Goal: Task Accomplishment & Management: Use online tool/utility

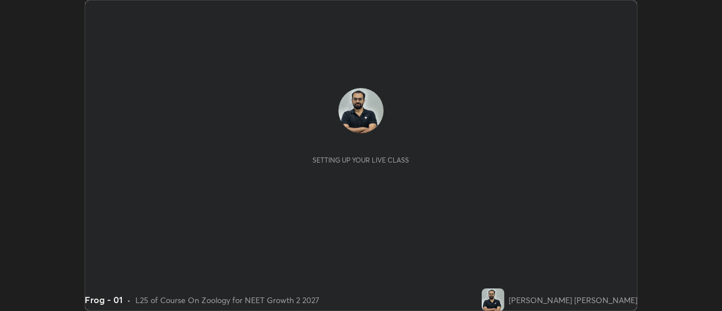
scroll to position [311, 722]
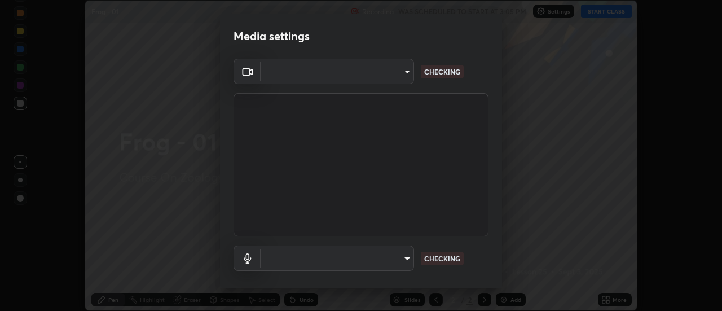
type input "985e4b1f72fc3b9494b48cef3b79fe3b682f9ae0bb15c20acfe574fe2aaad349"
type input "618656b63b7f9ee0ab6491a194f7017e5cc5f8d223736be4f163d7efcd640cbd"
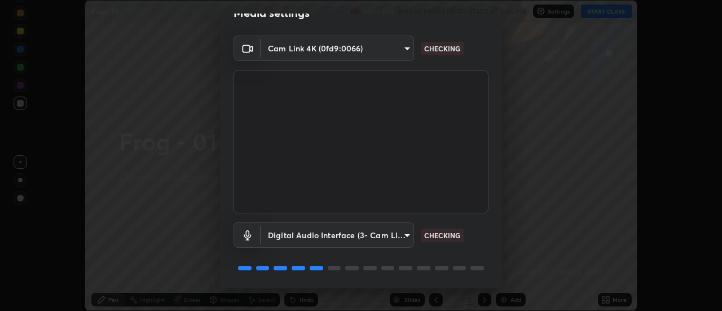
scroll to position [59, 0]
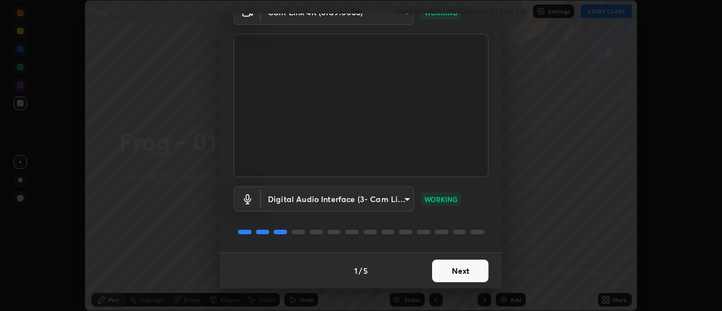
click at [451, 277] on button "Next" at bounding box center [460, 271] width 56 height 23
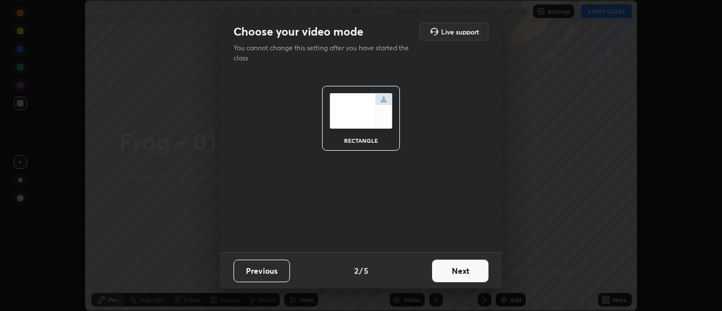
scroll to position [0, 0]
click at [451, 278] on button "Next" at bounding box center [460, 271] width 56 height 23
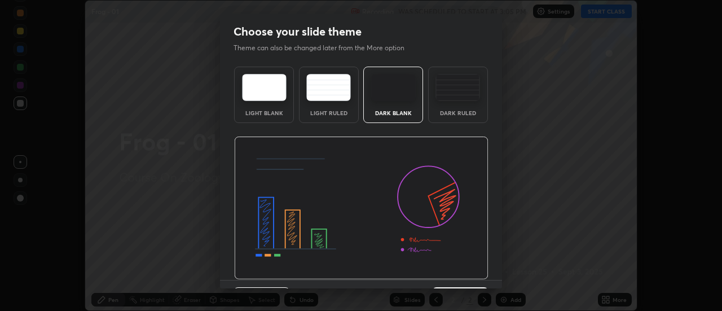
click at [455, 277] on img at bounding box center [361, 208] width 254 height 143
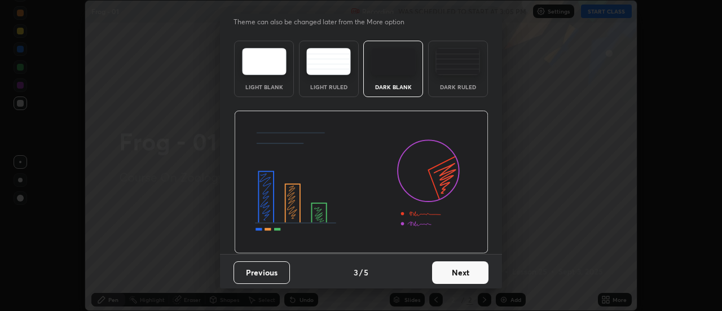
scroll to position [25, 0]
click at [457, 265] on button "Next" at bounding box center [460, 273] width 56 height 23
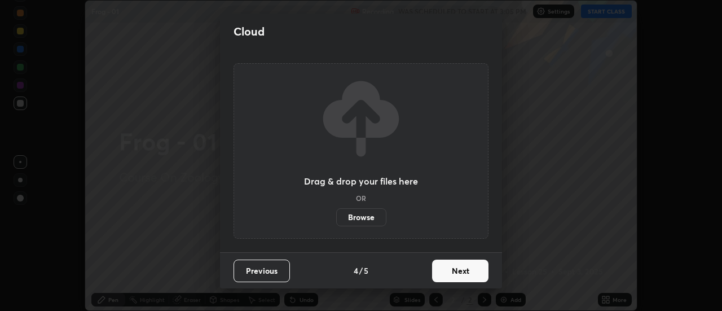
scroll to position [0, 0]
click at [457, 271] on button "Next" at bounding box center [460, 271] width 56 height 23
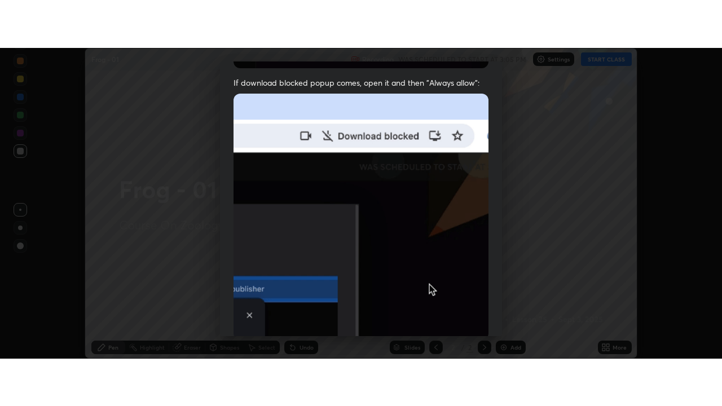
scroll to position [289, 0]
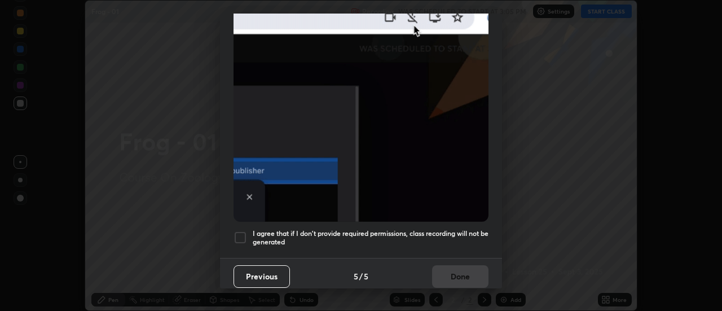
click at [444, 239] on h5 "I agree that if I don't provide required permissions, class recording will not …" at bounding box center [371, 237] width 236 height 17
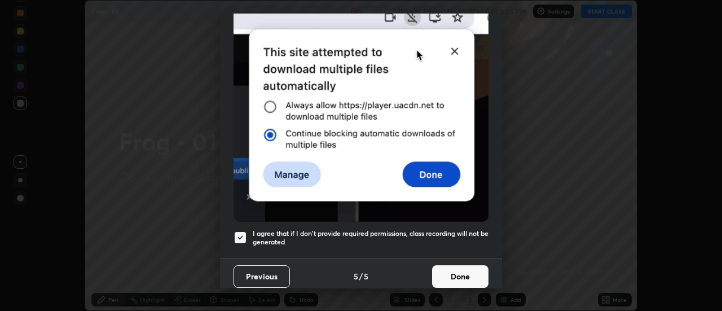
click at [456, 274] on button "Done" at bounding box center [460, 276] width 56 height 23
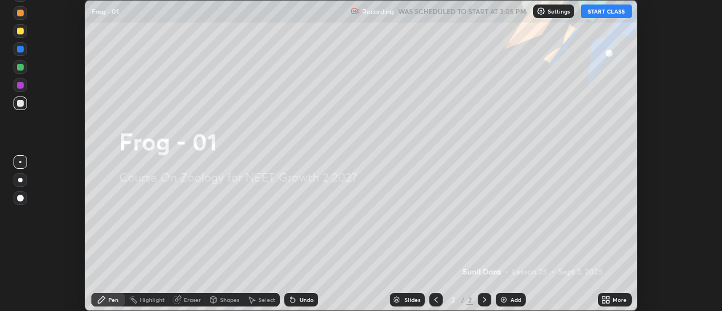
click at [605, 299] on icon at bounding box center [606, 299] width 9 height 9
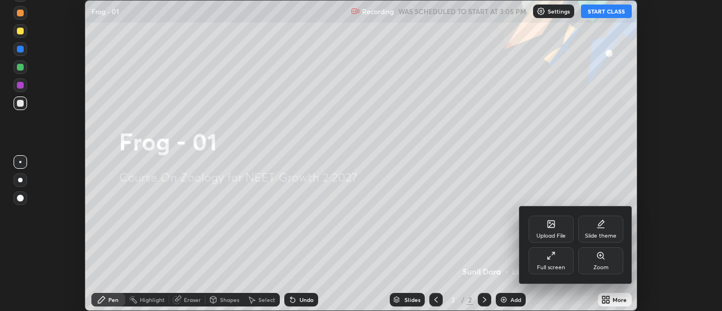
click at [549, 258] on icon at bounding box center [549, 257] width 3 height 3
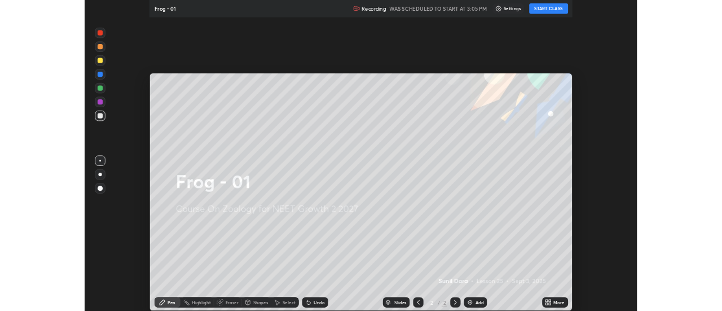
scroll to position [406, 722]
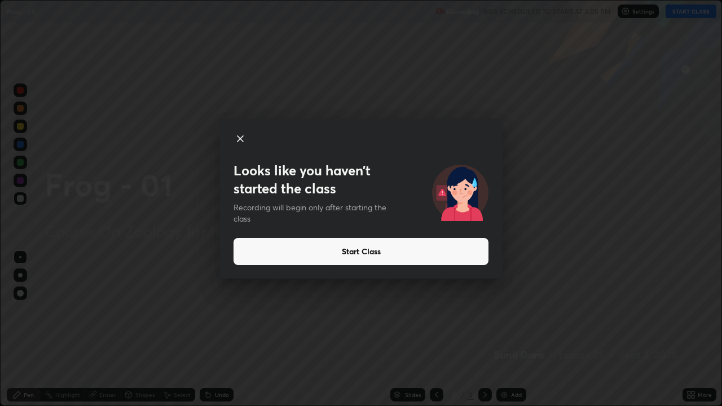
click at [242, 141] on icon at bounding box center [241, 139] width 14 height 14
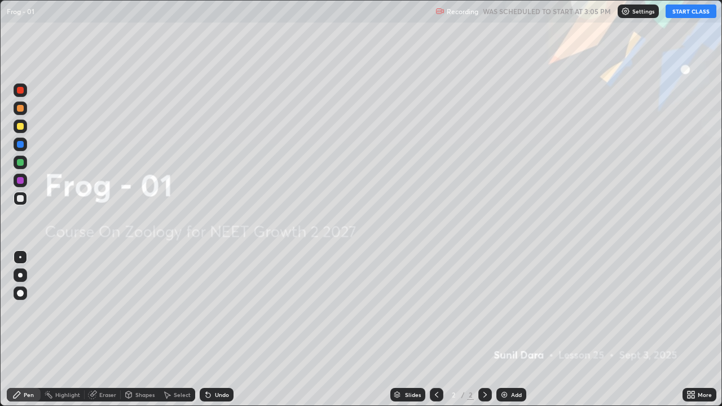
click at [690, 12] on button "START CLASS" at bounding box center [691, 12] width 51 height 14
click at [613, 310] on div "Slides 2 / 2 Add" at bounding box center [458, 395] width 449 height 23
click at [504, 310] on img at bounding box center [504, 394] width 9 height 9
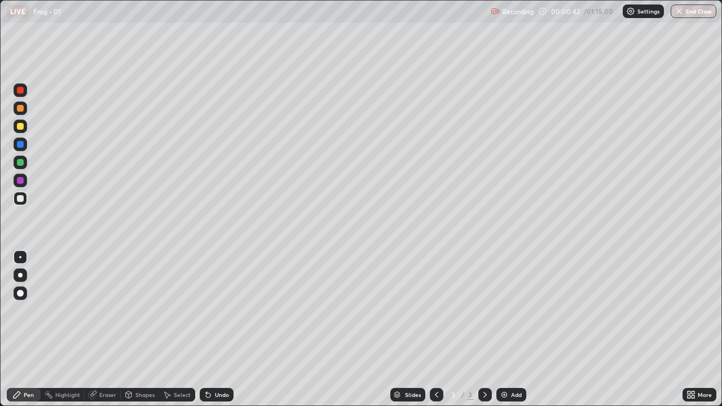
click at [20, 275] on div at bounding box center [20, 275] width 5 height 5
click at [21, 277] on div at bounding box center [21, 276] width 14 height 14
click at [20, 275] on div at bounding box center [20, 275] width 5 height 5
click at [23, 129] on div at bounding box center [20, 126] width 7 height 7
click at [19, 200] on div at bounding box center [20, 198] width 7 height 7
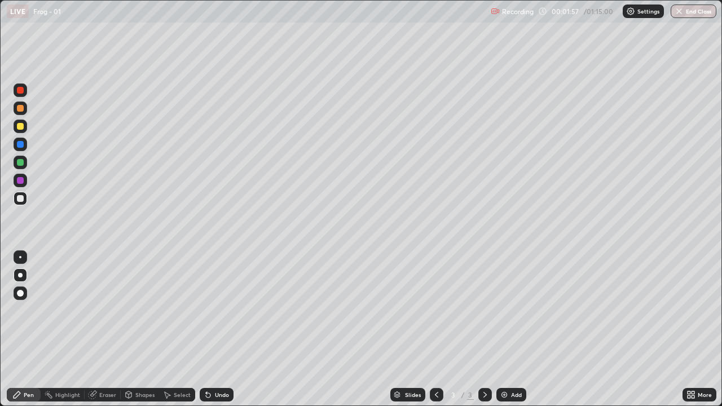
click at [26, 199] on div at bounding box center [21, 199] width 14 height 14
click at [17, 200] on div at bounding box center [20, 198] width 7 height 7
click at [20, 199] on div at bounding box center [20, 198] width 7 height 7
click at [21, 204] on div at bounding box center [21, 199] width 14 height 14
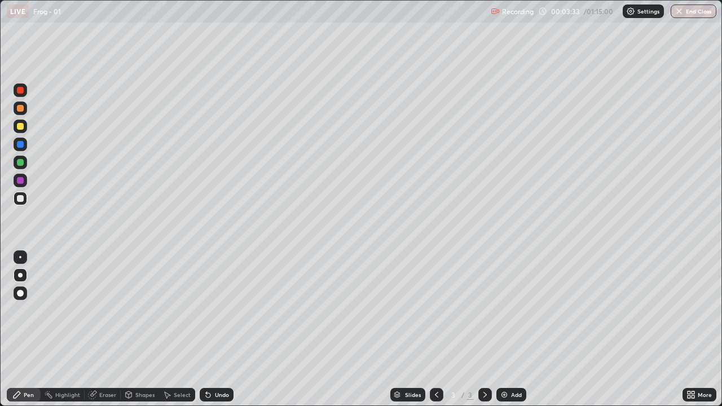
click at [220, 310] on div "Undo" at bounding box center [222, 395] width 14 height 6
click at [19, 200] on div at bounding box center [20, 198] width 7 height 7
click at [23, 201] on div at bounding box center [20, 198] width 7 height 7
click at [217, 310] on div "Undo" at bounding box center [222, 395] width 14 height 6
click at [223, 310] on div "Undo" at bounding box center [222, 395] width 14 height 6
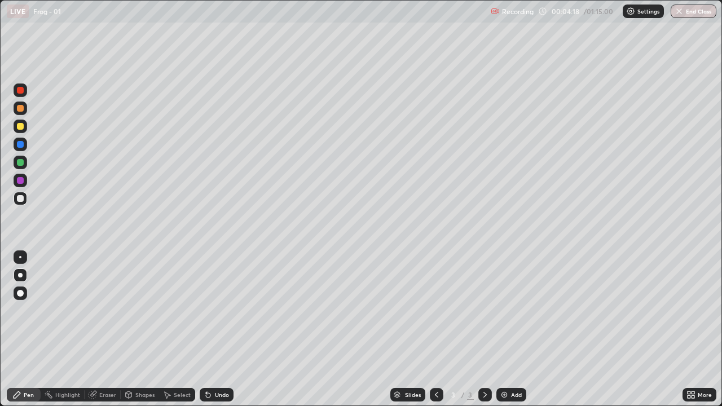
click at [222, 310] on div "Undo" at bounding box center [222, 395] width 14 height 6
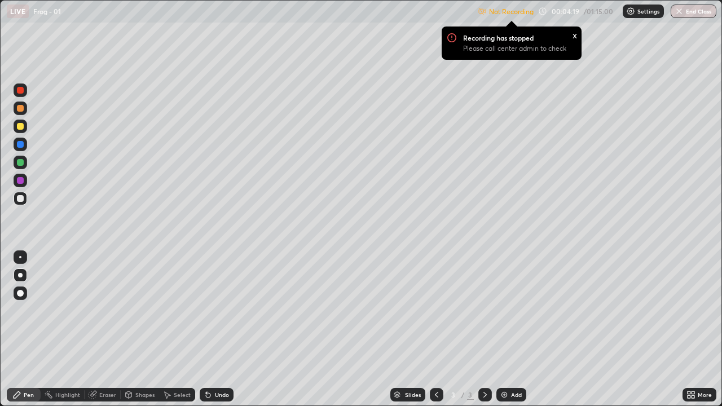
click at [218, 310] on div "Undo" at bounding box center [222, 395] width 14 height 6
click at [17, 200] on div at bounding box center [20, 198] width 7 height 7
click at [574, 35] on div "x" at bounding box center [575, 35] width 5 height 12
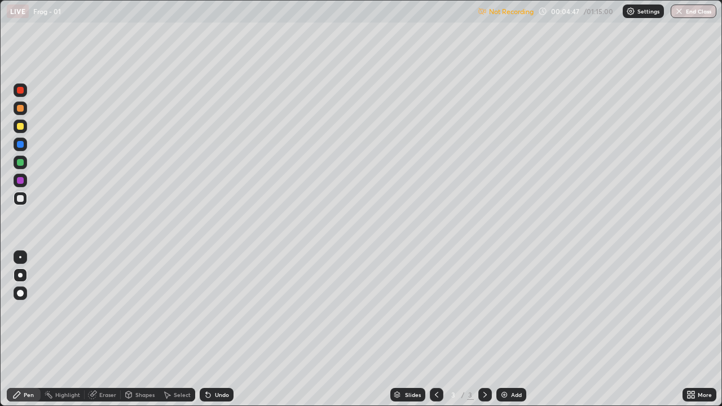
click at [640, 14] on p "Settings" at bounding box center [649, 11] width 22 height 6
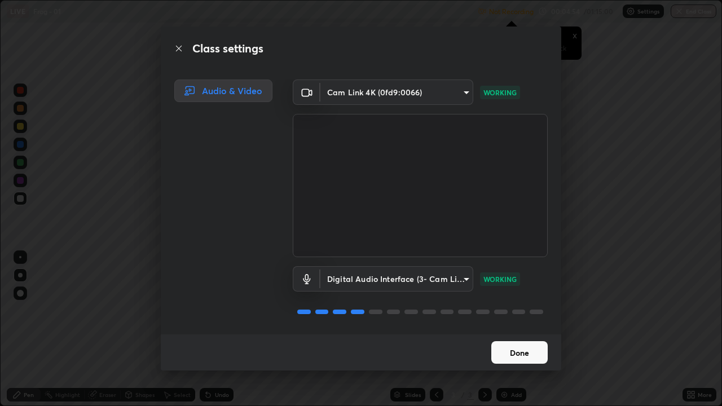
click at [511, 310] on button "Done" at bounding box center [520, 352] width 56 height 23
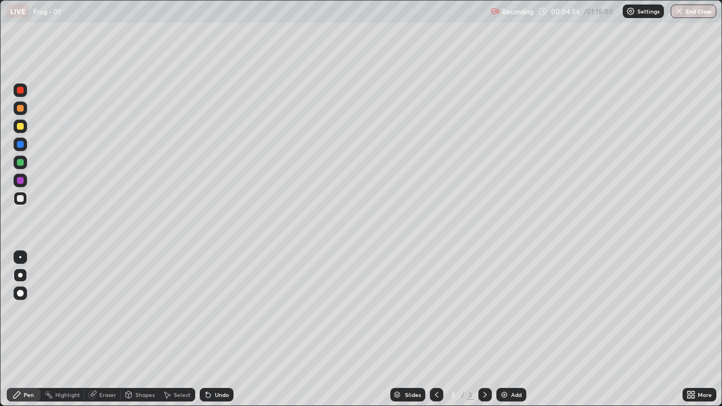
click at [21, 203] on div at bounding box center [21, 199] width 14 height 14
click at [22, 199] on div at bounding box center [20, 198] width 7 height 7
click at [15, 200] on div at bounding box center [21, 199] width 14 height 14
click at [20, 109] on div at bounding box center [20, 108] width 7 height 7
click at [23, 164] on div at bounding box center [20, 162] width 7 height 7
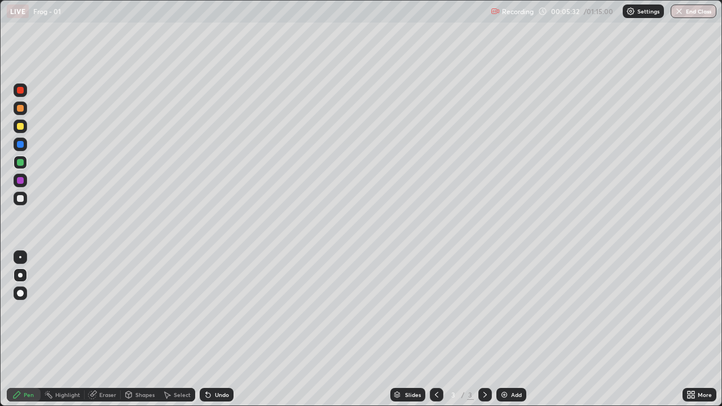
click at [436, 310] on icon at bounding box center [436, 394] width 9 height 9
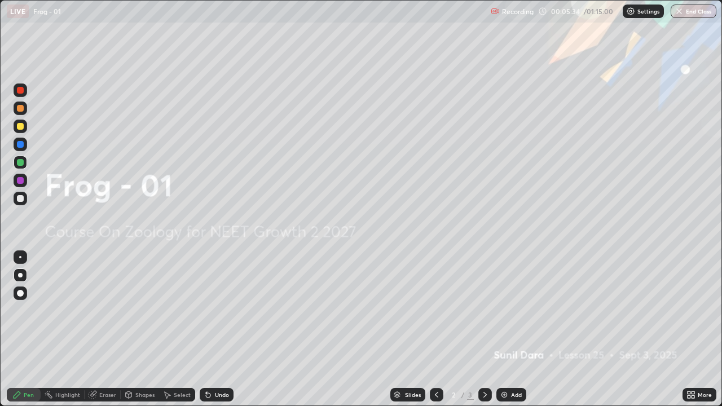
click at [482, 310] on icon at bounding box center [485, 394] width 9 height 9
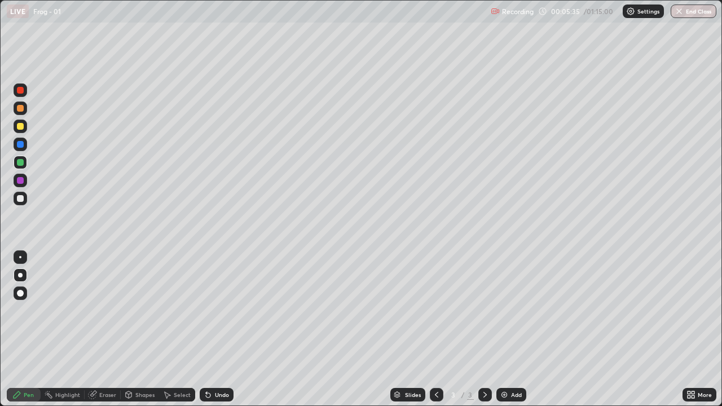
click at [511, 310] on div "Add" at bounding box center [516, 395] width 11 height 6
click at [17, 201] on div at bounding box center [21, 199] width 14 height 14
click at [21, 204] on div at bounding box center [21, 199] width 14 height 14
click at [222, 310] on div "Undo" at bounding box center [222, 395] width 14 height 6
click at [226, 310] on div "Undo" at bounding box center [222, 395] width 14 height 6
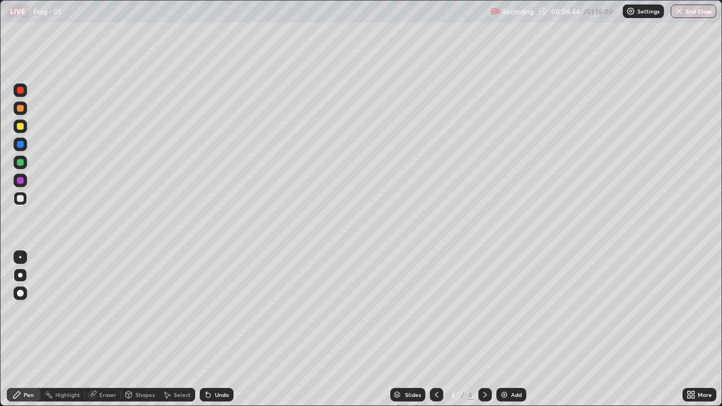
click at [19, 200] on div at bounding box center [20, 198] width 7 height 7
click at [23, 179] on div at bounding box center [20, 180] width 7 height 7
click at [174, 310] on div "Select" at bounding box center [182, 395] width 17 height 6
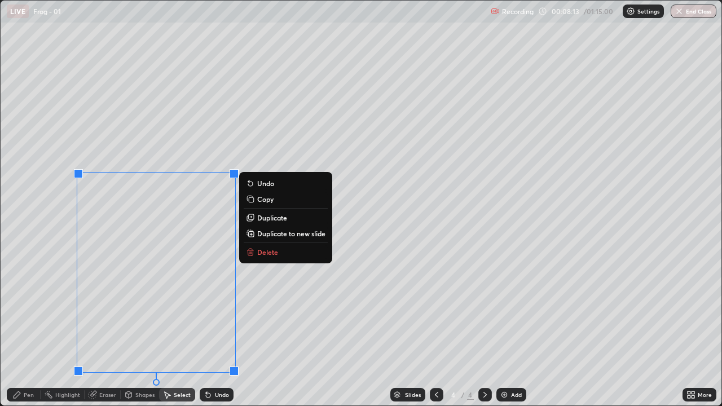
click at [257, 251] on p "Delete" at bounding box center [267, 252] width 21 height 9
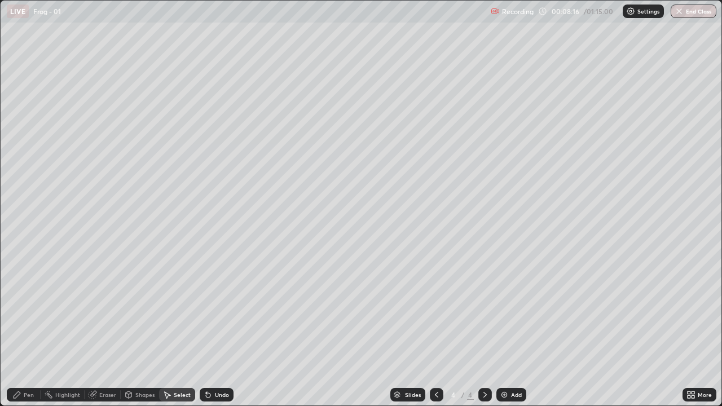
click at [26, 310] on div "Pen" at bounding box center [29, 395] width 10 height 6
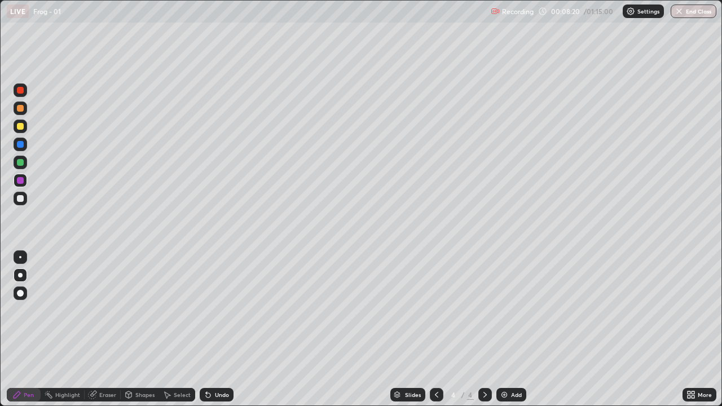
click at [144, 310] on div "Shapes" at bounding box center [144, 395] width 19 height 6
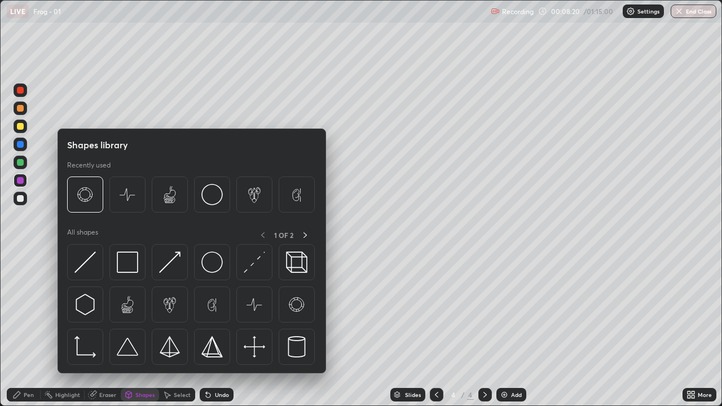
click at [174, 310] on div "Select" at bounding box center [182, 395] width 17 height 6
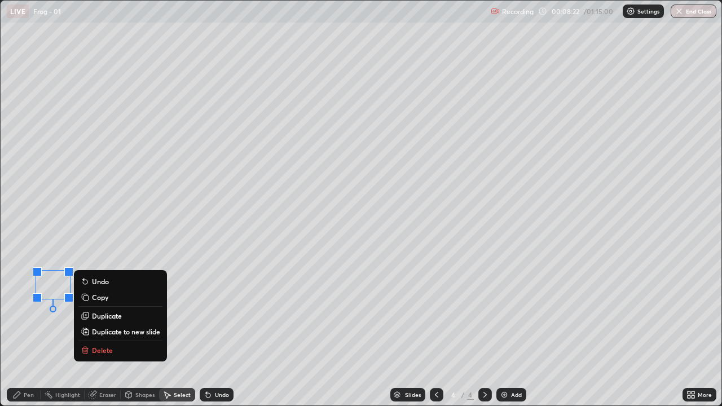
click at [108, 310] on p "Delete" at bounding box center [102, 350] width 21 height 9
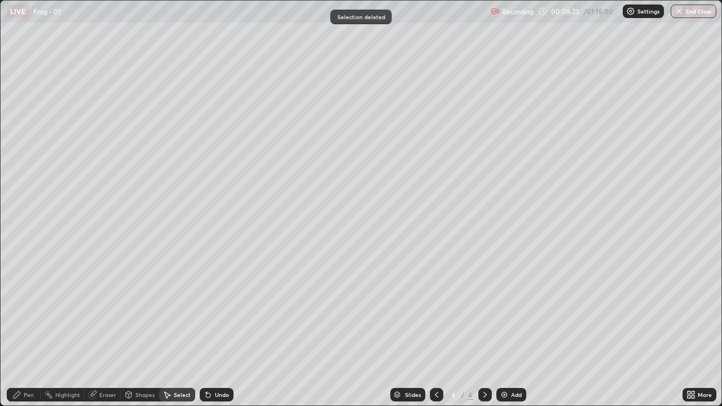
click at [30, 310] on div "Pen" at bounding box center [29, 395] width 10 height 6
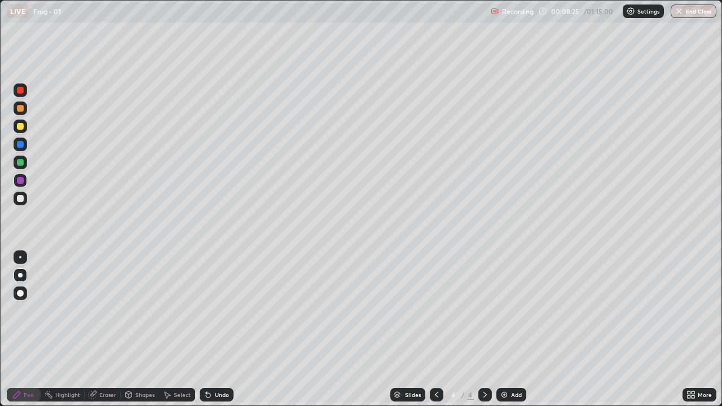
click at [21, 199] on div at bounding box center [20, 198] width 7 height 7
click at [20, 200] on div at bounding box center [20, 198] width 7 height 7
click at [19, 204] on div at bounding box center [21, 199] width 14 height 14
click at [212, 310] on div "Undo" at bounding box center [217, 395] width 34 height 14
click at [213, 310] on div "Undo" at bounding box center [217, 395] width 34 height 14
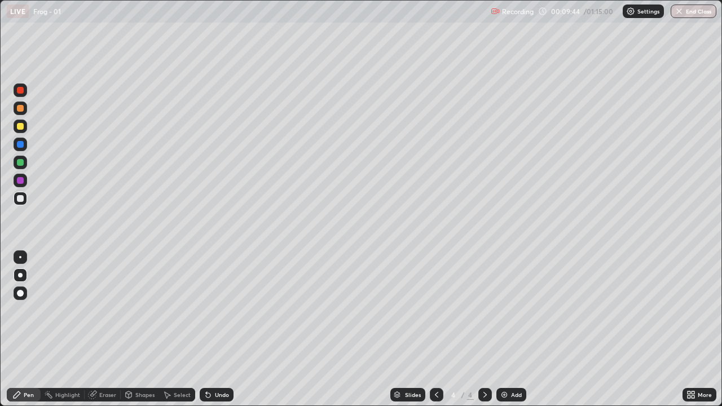
click at [212, 310] on div "Undo" at bounding box center [217, 395] width 34 height 14
click at [215, 310] on div "Undo" at bounding box center [222, 395] width 14 height 6
click at [212, 310] on div "Undo" at bounding box center [217, 395] width 34 height 14
click at [231, 310] on div "Undo" at bounding box center [217, 395] width 34 height 14
click at [229, 310] on div "Undo" at bounding box center [217, 395] width 34 height 14
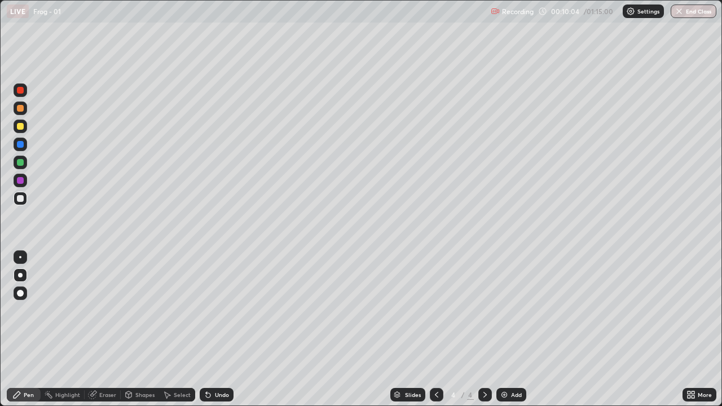
click at [227, 310] on div "Undo" at bounding box center [217, 395] width 34 height 14
click at [227, 310] on div "Undo" at bounding box center [222, 395] width 14 height 6
click at [221, 310] on div "Undo" at bounding box center [222, 395] width 14 height 6
click at [14, 203] on div at bounding box center [21, 199] width 14 height 14
click at [23, 204] on div at bounding box center [21, 199] width 14 height 14
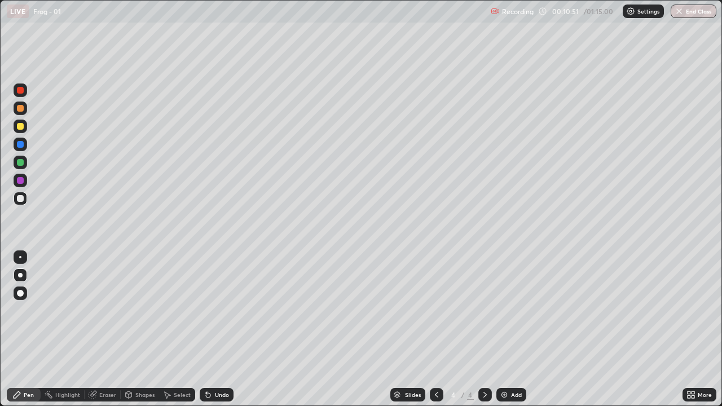
click at [18, 195] on div at bounding box center [20, 198] width 7 height 7
click at [20, 200] on div at bounding box center [20, 198] width 7 height 7
click at [23, 201] on div at bounding box center [21, 199] width 14 height 14
click at [225, 310] on div "Undo" at bounding box center [222, 395] width 14 height 6
click at [220, 310] on div "Undo" at bounding box center [222, 395] width 14 height 6
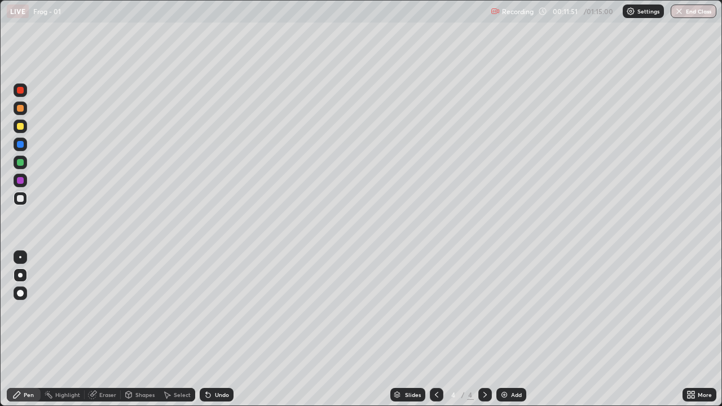
click at [217, 310] on div "Undo" at bounding box center [217, 395] width 34 height 14
click at [216, 310] on div "Undo" at bounding box center [217, 395] width 34 height 14
click at [216, 310] on div "Undo" at bounding box center [222, 395] width 14 height 6
click at [14, 196] on div at bounding box center [21, 199] width 14 height 14
click at [20, 199] on div at bounding box center [20, 198] width 7 height 7
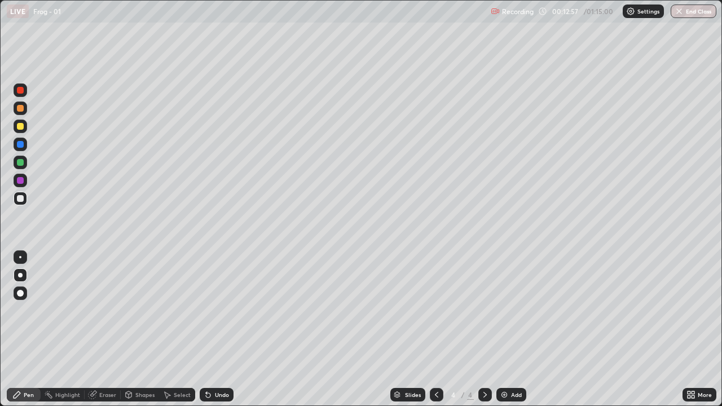
click at [24, 199] on div at bounding box center [21, 199] width 14 height 14
click at [484, 310] on icon at bounding box center [485, 395] width 3 height 6
click at [512, 310] on div "Add" at bounding box center [512, 395] width 30 height 14
click at [23, 129] on div at bounding box center [21, 127] width 14 height 14
click at [19, 203] on div at bounding box center [21, 199] width 14 height 14
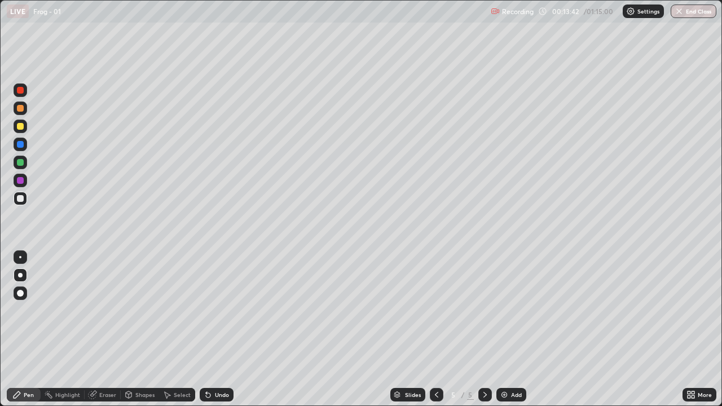
click at [21, 203] on div at bounding box center [21, 199] width 14 height 14
click at [19, 203] on div at bounding box center [21, 199] width 14 height 14
click at [16, 198] on div at bounding box center [21, 199] width 14 height 14
click at [219, 310] on div "Undo" at bounding box center [217, 395] width 34 height 14
click at [484, 310] on icon at bounding box center [485, 395] width 3 height 6
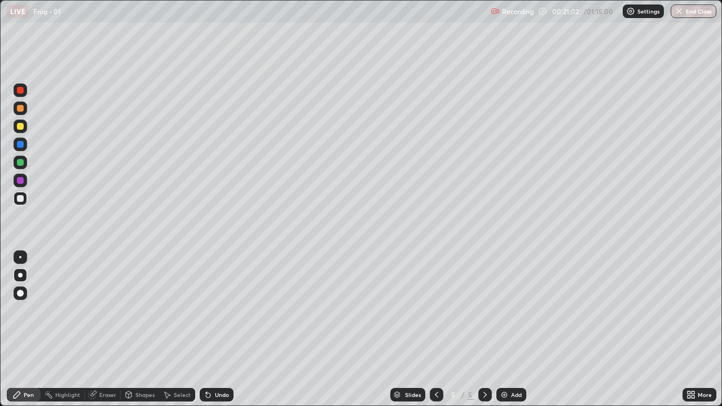
click at [508, 310] on div "Add" at bounding box center [512, 395] width 30 height 14
click at [16, 130] on div at bounding box center [21, 127] width 14 height 14
click at [19, 199] on div at bounding box center [20, 198] width 7 height 7
click at [17, 203] on div at bounding box center [21, 199] width 14 height 14
click at [18, 201] on div at bounding box center [20, 198] width 7 height 7
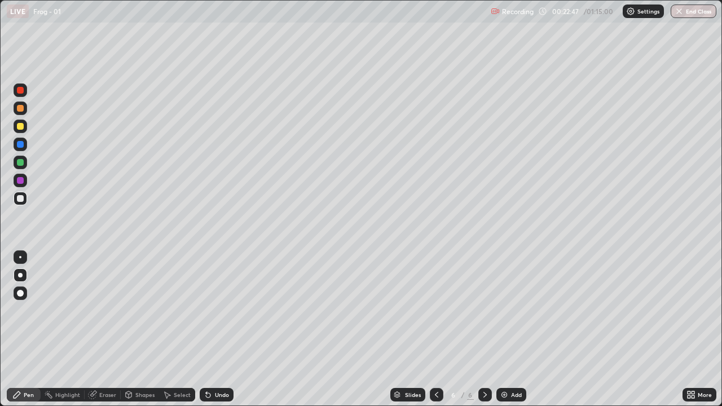
click at [20, 204] on div at bounding box center [21, 199] width 14 height 14
click at [21, 201] on div at bounding box center [20, 198] width 7 height 7
click at [19, 199] on div at bounding box center [20, 198] width 7 height 7
click at [690, 310] on icon at bounding box center [689, 397] width 3 height 3
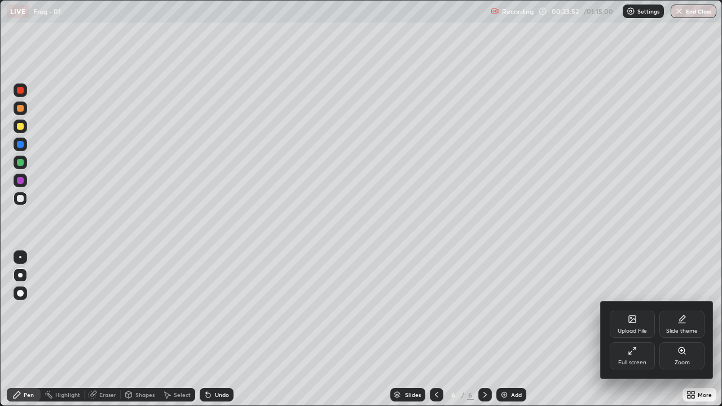
click at [633, 310] on icon at bounding box center [632, 350] width 9 height 9
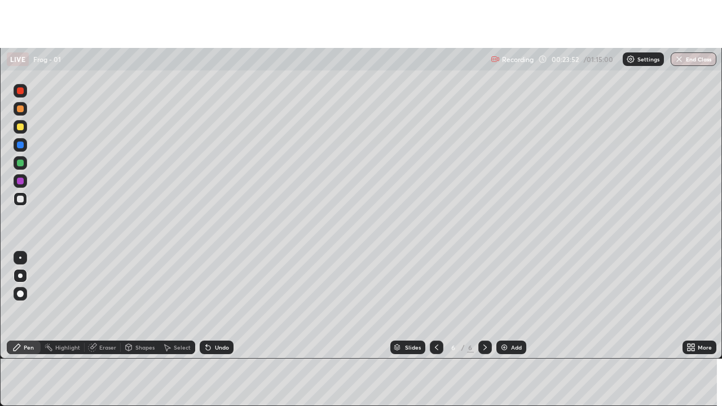
scroll to position [56119, 55708]
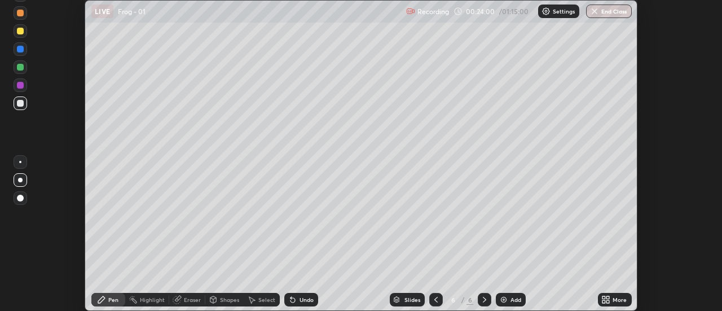
click at [605, 300] on icon at bounding box center [606, 299] width 9 height 9
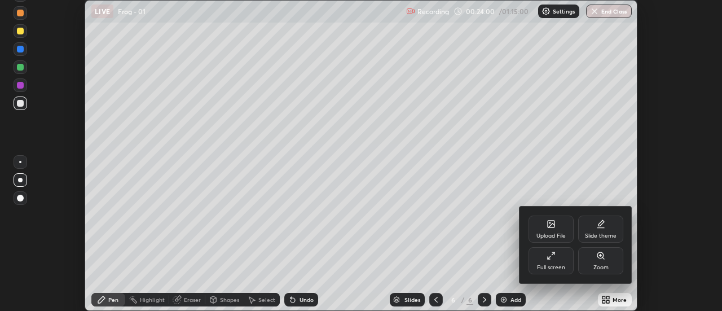
click at [549, 261] on div "Full screen" at bounding box center [551, 260] width 45 height 27
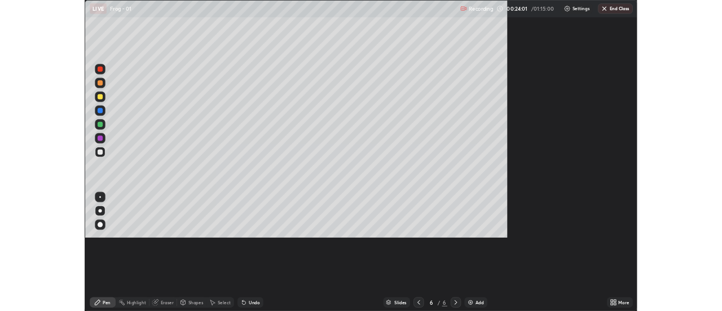
scroll to position [406, 722]
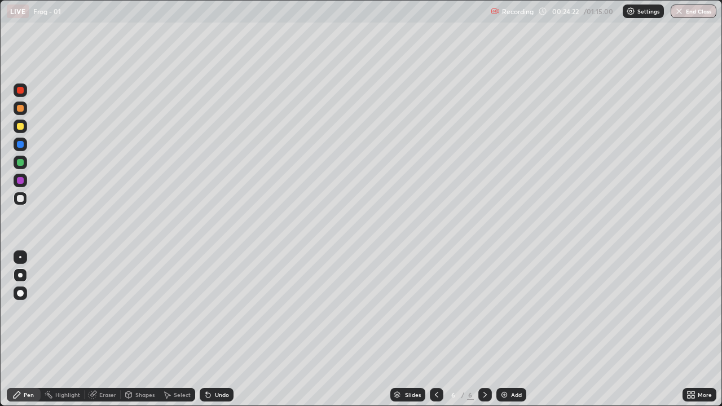
click at [690, 310] on icon at bounding box center [689, 397] width 3 height 3
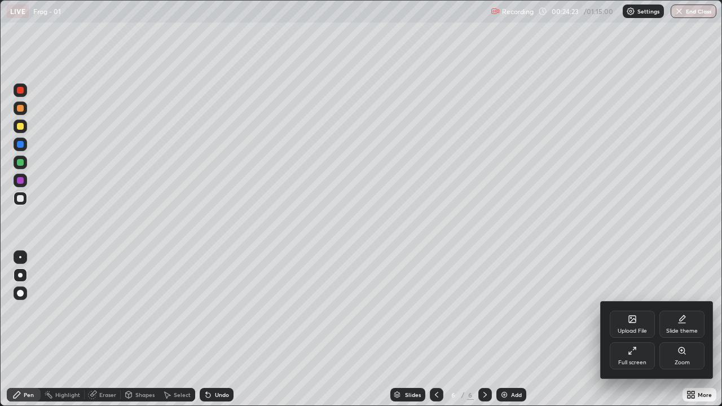
click at [634, 310] on div "Full screen" at bounding box center [632, 356] width 45 height 27
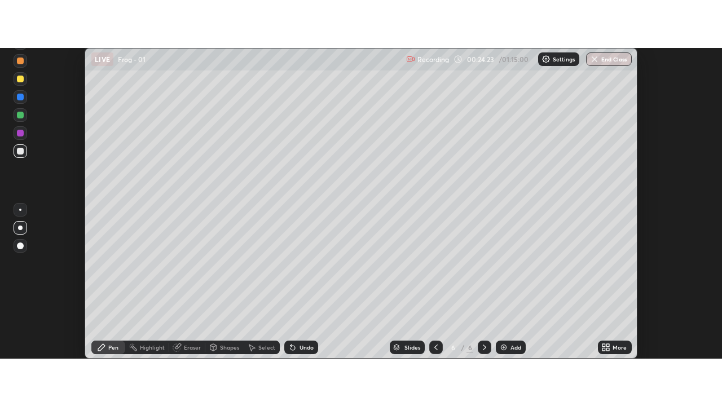
scroll to position [56119, 55708]
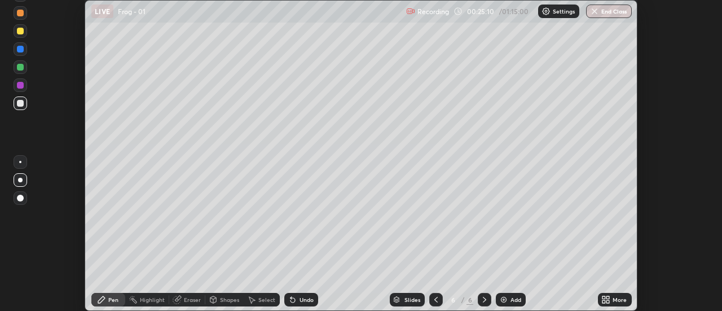
click at [604, 298] on icon at bounding box center [604, 297] width 3 height 3
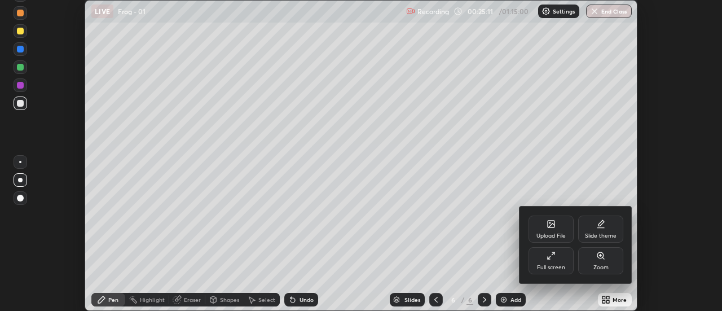
click at [555, 262] on div "Full screen" at bounding box center [551, 260] width 45 height 27
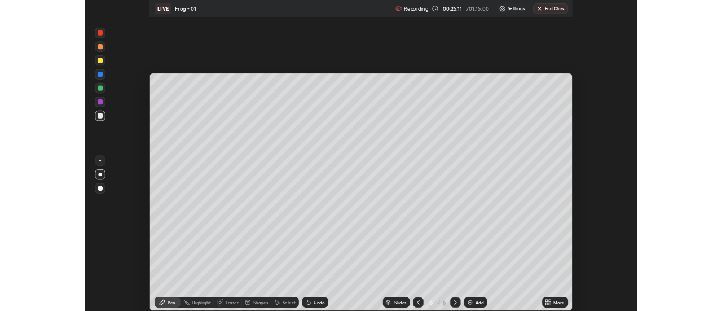
scroll to position [406, 722]
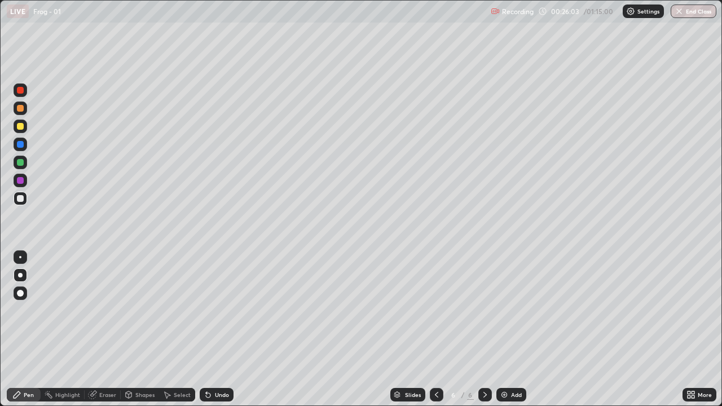
click at [690, 310] on icon at bounding box center [691, 394] width 9 height 9
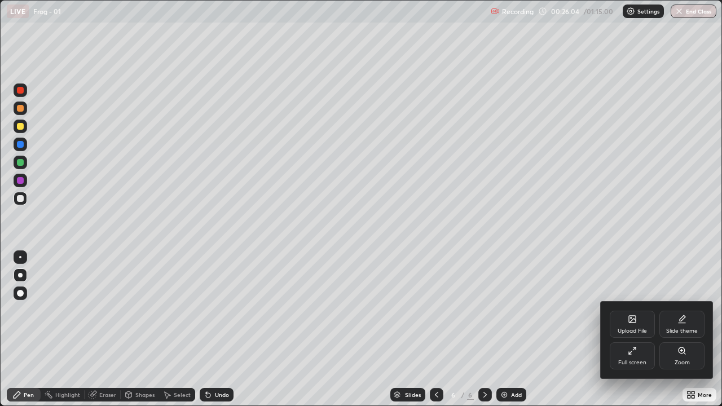
click at [630, 310] on icon at bounding box center [632, 350] width 9 height 9
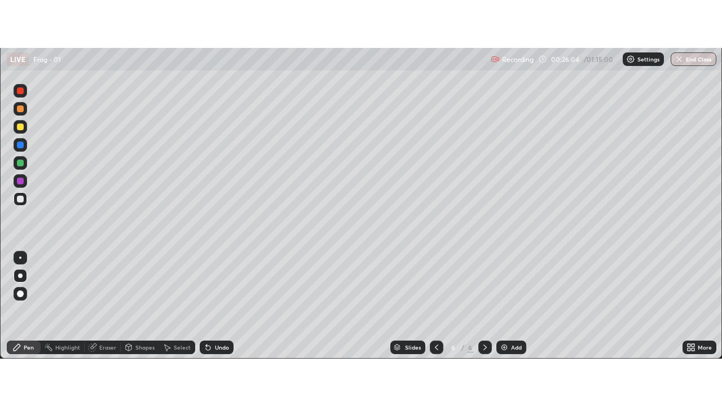
scroll to position [56119, 55708]
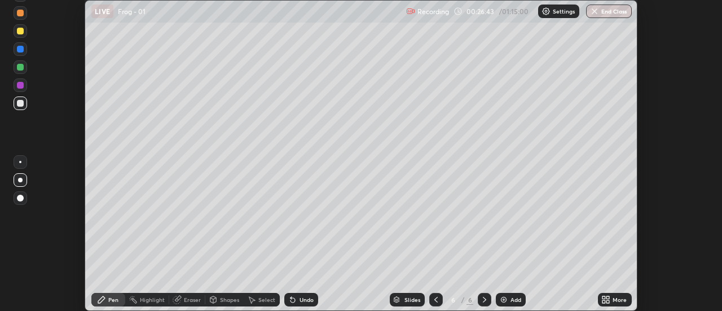
click at [604, 301] on icon at bounding box center [604, 301] width 3 height 3
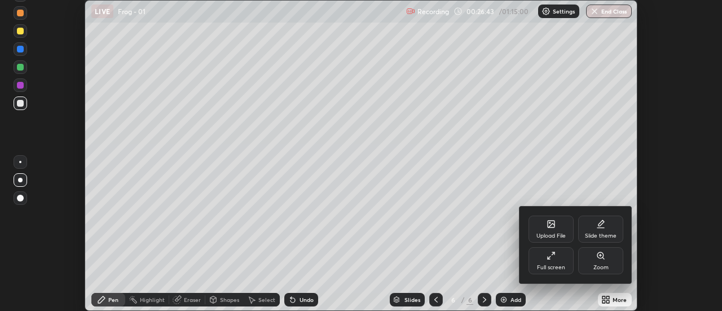
click at [551, 268] on div "Full screen" at bounding box center [551, 268] width 28 height 6
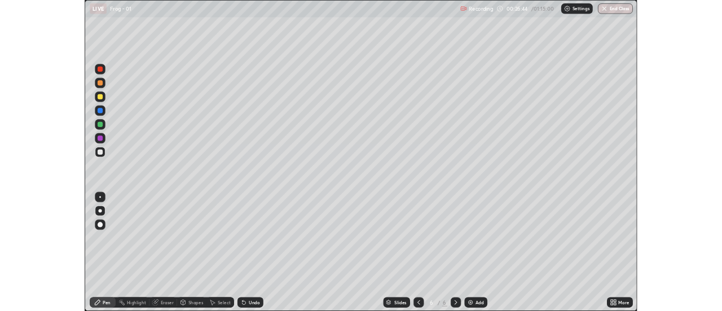
scroll to position [406, 722]
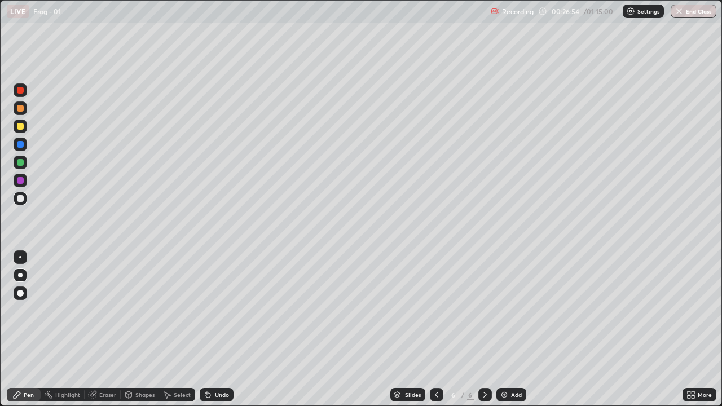
click at [20, 199] on div at bounding box center [20, 198] width 7 height 7
click at [507, 310] on img at bounding box center [504, 394] width 9 height 9
click at [18, 125] on div at bounding box center [20, 126] width 7 height 7
click at [221, 310] on div "Undo" at bounding box center [222, 395] width 14 height 6
click at [222, 310] on div "Undo" at bounding box center [222, 395] width 14 height 6
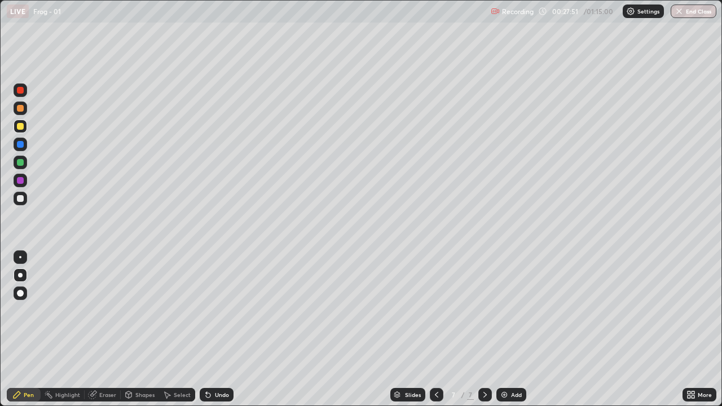
click at [221, 310] on div "Undo" at bounding box center [222, 395] width 14 height 6
click at [18, 201] on div at bounding box center [20, 198] width 7 height 7
click at [220, 310] on div "Undo" at bounding box center [222, 395] width 14 height 6
click at [218, 310] on div "Undo" at bounding box center [217, 395] width 34 height 14
click at [20, 197] on div at bounding box center [20, 198] width 7 height 7
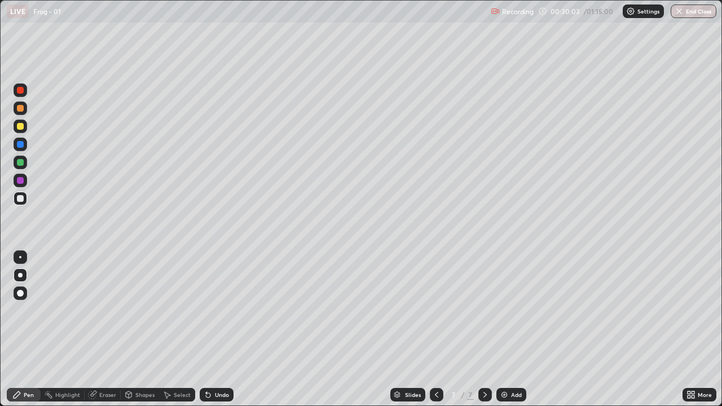
click at [484, 310] on icon at bounding box center [485, 394] width 9 height 9
click at [507, 310] on img at bounding box center [504, 394] width 9 height 9
click at [21, 113] on div at bounding box center [21, 109] width 14 height 14
click at [20, 203] on div at bounding box center [21, 199] width 14 height 14
click at [19, 198] on div at bounding box center [20, 198] width 7 height 7
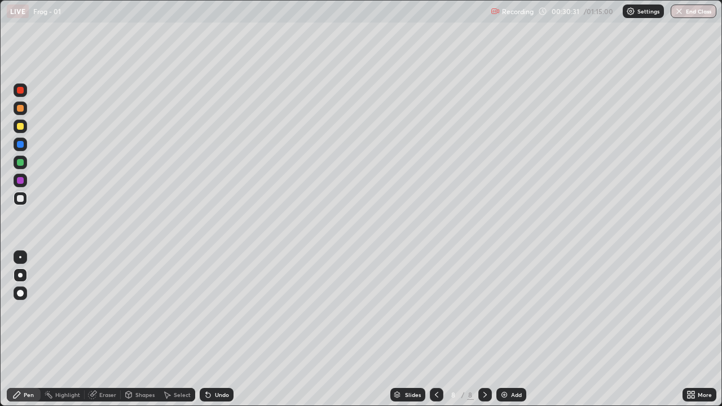
click at [222, 310] on div "Undo" at bounding box center [222, 395] width 14 height 6
click at [223, 310] on div "Undo" at bounding box center [217, 395] width 34 height 14
click at [218, 310] on div "Undo" at bounding box center [217, 395] width 34 height 14
click at [218, 310] on div "Undo" at bounding box center [222, 395] width 14 height 6
click at [217, 310] on div "Undo" at bounding box center [222, 395] width 14 height 6
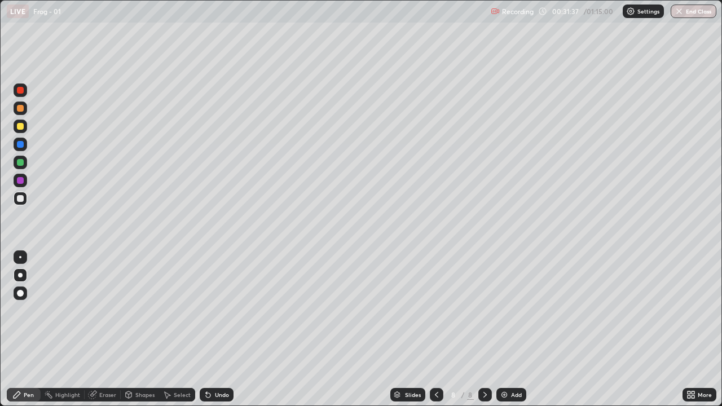
click at [20, 199] on div at bounding box center [20, 198] width 7 height 7
click at [21, 199] on div at bounding box center [20, 198] width 7 height 7
click at [219, 310] on div "Undo" at bounding box center [222, 395] width 14 height 6
click at [222, 310] on div "Undo" at bounding box center [222, 395] width 14 height 6
click at [219, 310] on div "Undo" at bounding box center [222, 395] width 14 height 6
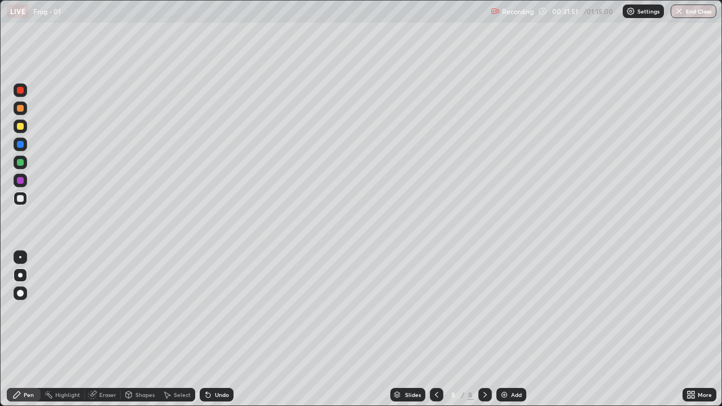
click at [220, 310] on div "Undo" at bounding box center [222, 395] width 14 height 6
click at [19, 199] on div at bounding box center [20, 198] width 7 height 7
click at [479, 310] on div at bounding box center [486, 395] width 14 height 14
click at [506, 310] on img at bounding box center [504, 394] width 9 height 9
click at [23, 204] on div at bounding box center [21, 199] width 14 height 14
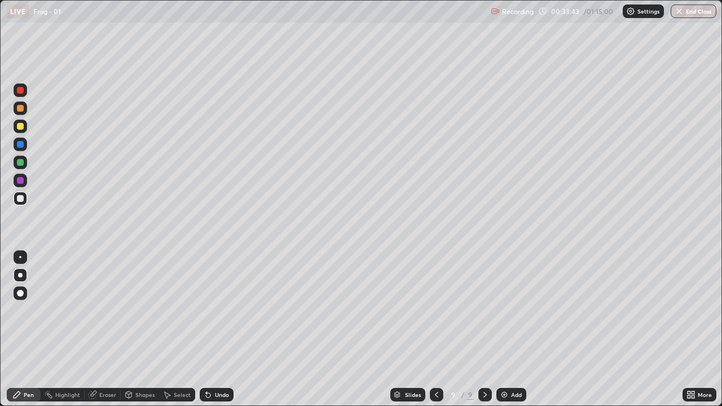
click at [224, 310] on div "Undo" at bounding box center [217, 395] width 34 height 14
click at [226, 310] on div "Undo" at bounding box center [217, 395] width 34 height 14
click at [22, 198] on div at bounding box center [20, 198] width 7 height 7
click at [17, 146] on div at bounding box center [20, 144] width 7 height 7
click at [20, 145] on div at bounding box center [20, 144] width 7 height 7
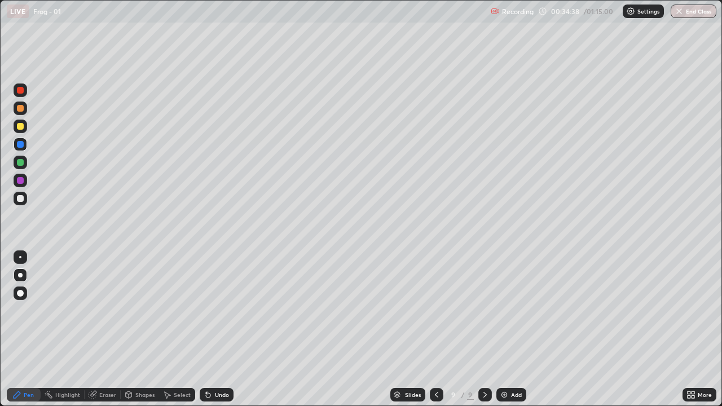
click at [21, 200] on div at bounding box center [20, 198] width 7 height 7
click at [19, 127] on div at bounding box center [20, 126] width 7 height 7
click at [21, 93] on div at bounding box center [20, 90] width 7 height 7
click at [21, 126] on div at bounding box center [20, 126] width 7 height 7
click at [21, 199] on div at bounding box center [20, 198] width 7 height 7
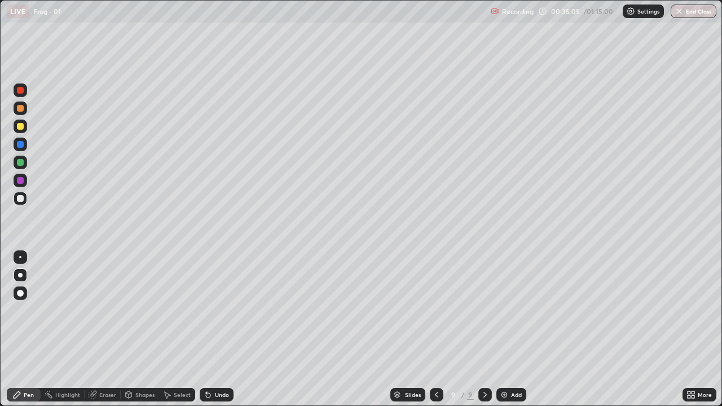
click at [20, 179] on div at bounding box center [20, 180] width 7 height 7
click at [21, 110] on div at bounding box center [20, 108] width 7 height 7
click at [19, 200] on div at bounding box center [20, 198] width 7 height 7
click at [19, 147] on div at bounding box center [20, 144] width 7 height 7
click at [19, 126] on div at bounding box center [20, 126] width 7 height 7
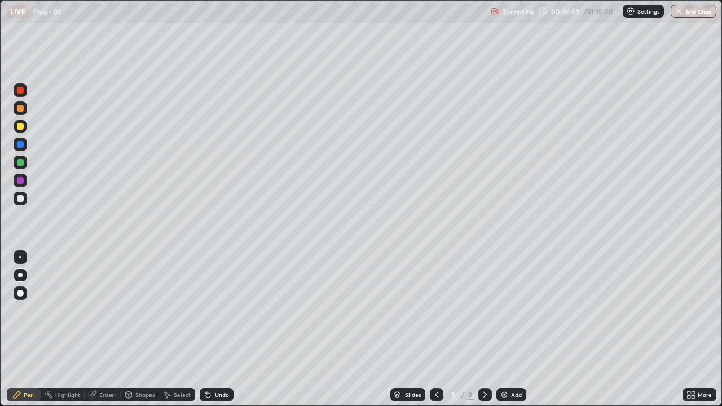
click at [22, 199] on div at bounding box center [20, 198] width 7 height 7
click at [23, 108] on div at bounding box center [20, 108] width 7 height 7
click at [19, 93] on div at bounding box center [20, 90] width 7 height 7
click at [17, 199] on div at bounding box center [20, 198] width 7 height 7
click at [20, 197] on div at bounding box center [20, 198] width 7 height 7
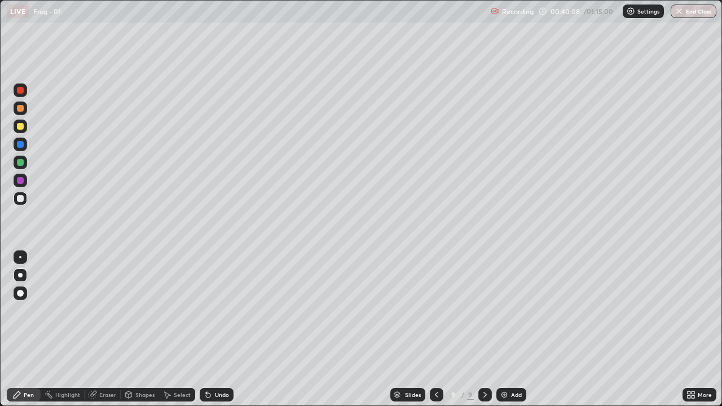
click at [484, 310] on icon at bounding box center [485, 395] width 3 height 6
click at [514, 310] on div "Add" at bounding box center [516, 395] width 11 height 6
click at [20, 199] on div at bounding box center [20, 198] width 7 height 7
click at [100, 310] on div "Eraser" at bounding box center [107, 395] width 17 height 6
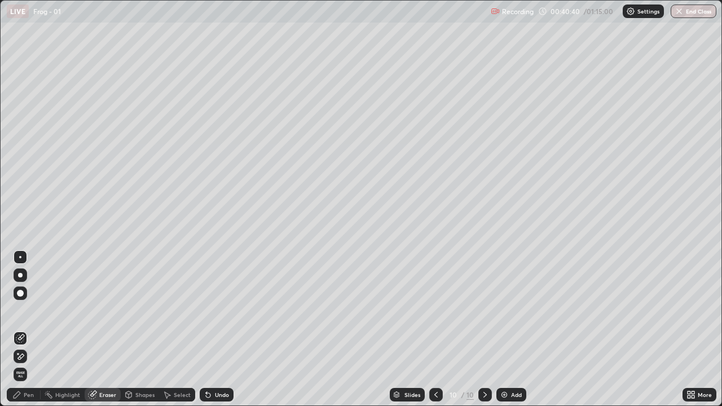
click at [25, 310] on div "Pen" at bounding box center [24, 395] width 34 height 14
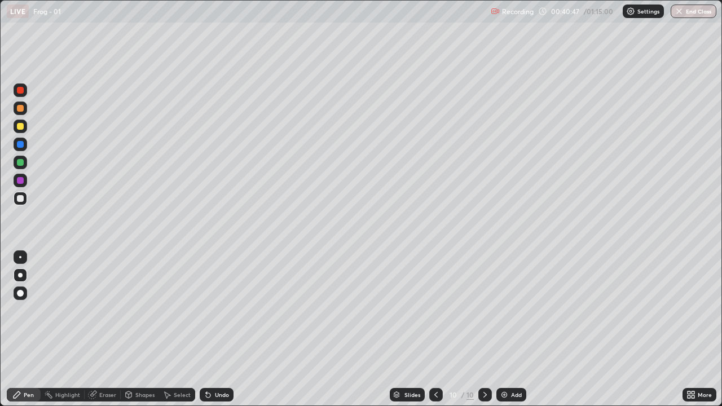
click at [20, 199] on div at bounding box center [20, 198] width 7 height 7
click at [19, 165] on div at bounding box center [20, 162] width 7 height 7
click at [15, 204] on div at bounding box center [21, 199] width 14 height 14
click at [20, 143] on div at bounding box center [20, 144] width 7 height 7
click at [18, 200] on div at bounding box center [20, 198] width 7 height 7
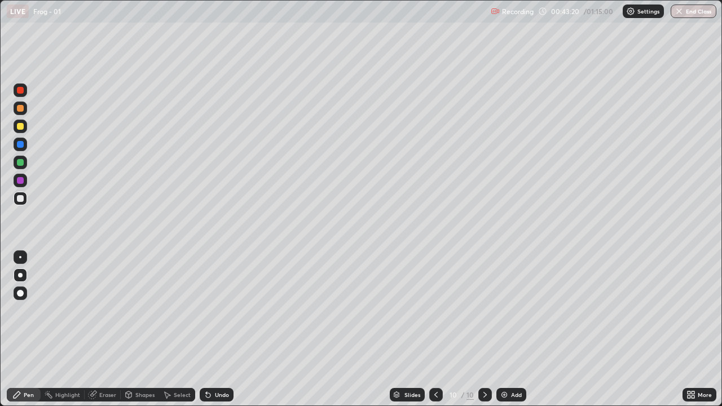
click at [482, 310] on icon at bounding box center [485, 394] width 9 height 9
click at [512, 310] on div "Add" at bounding box center [516, 395] width 11 height 6
click at [18, 129] on div at bounding box center [20, 126] width 7 height 7
click at [19, 197] on div at bounding box center [20, 198] width 7 height 7
click at [19, 203] on div at bounding box center [21, 199] width 14 height 14
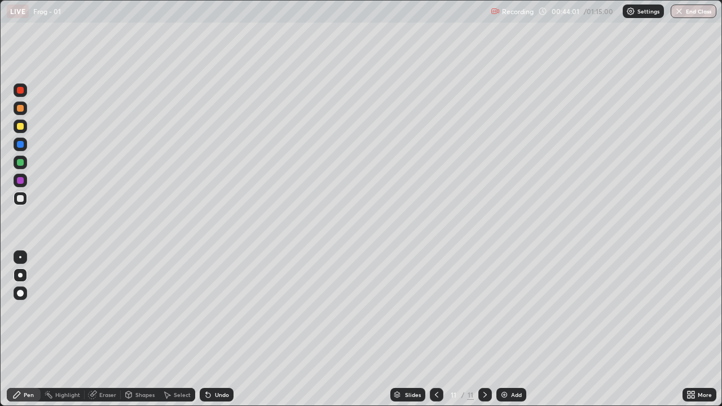
click at [20, 199] on div at bounding box center [20, 198] width 7 height 7
click at [218, 310] on div "Undo" at bounding box center [222, 395] width 14 height 6
click at [219, 310] on div "Undo" at bounding box center [222, 395] width 14 height 6
click at [19, 199] on div at bounding box center [20, 198] width 7 height 7
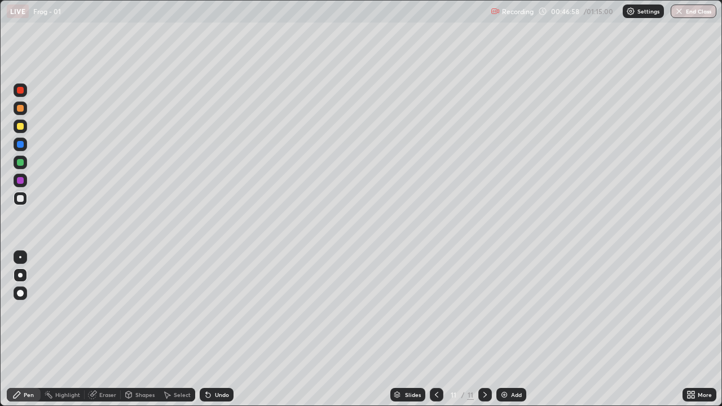
click at [20, 200] on div at bounding box center [20, 198] width 7 height 7
click at [217, 310] on div "Undo" at bounding box center [222, 395] width 14 height 6
click at [218, 310] on div "Undo" at bounding box center [222, 395] width 14 height 6
click at [20, 198] on div at bounding box center [20, 198] width 7 height 7
click at [19, 128] on div at bounding box center [20, 126] width 7 height 7
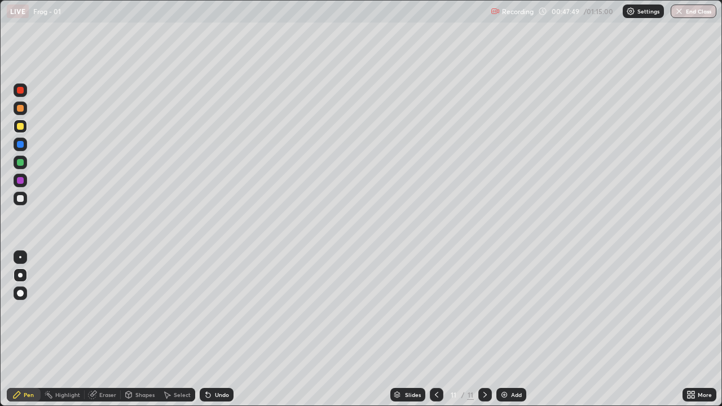
click at [21, 108] on div at bounding box center [20, 108] width 7 height 7
click at [17, 198] on div at bounding box center [20, 198] width 7 height 7
click at [23, 204] on div at bounding box center [21, 199] width 14 height 14
click at [26, 204] on div at bounding box center [21, 199] width 14 height 18
click at [217, 310] on div "Undo" at bounding box center [217, 395] width 34 height 14
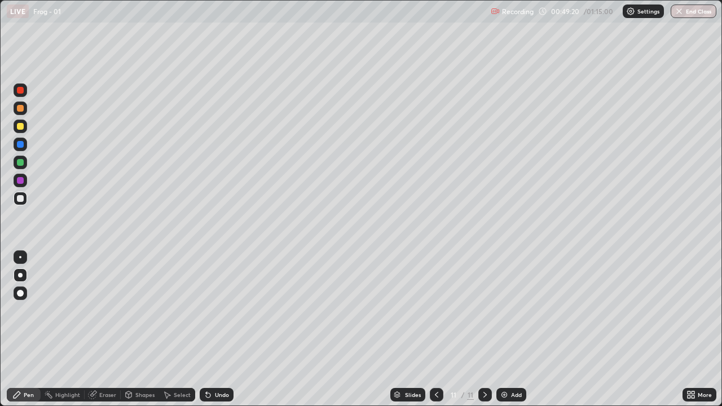
click at [14, 198] on div at bounding box center [21, 199] width 14 height 14
click at [506, 310] on img at bounding box center [504, 394] width 9 height 9
click at [21, 204] on div at bounding box center [21, 199] width 14 height 14
click at [217, 310] on div "Undo" at bounding box center [222, 395] width 14 height 6
click at [219, 310] on div "Undo" at bounding box center [222, 395] width 14 height 6
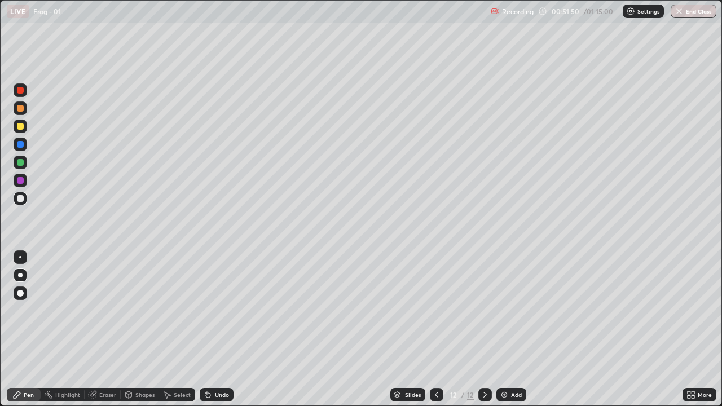
click at [225, 310] on div "Undo" at bounding box center [222, 395] width 14 height 6
click at [223, 310] on div "Undo" at bounding box center [222, 395] width 14 height 6
click at [19, 199] on div at bounding box center [20, 198] width 7 height 7
click at [27, 199] on div at bounding box center [21, 199] width 14 height 14
click at [481, 310] on icon at bounding box center [485, 394] width 9 height 9
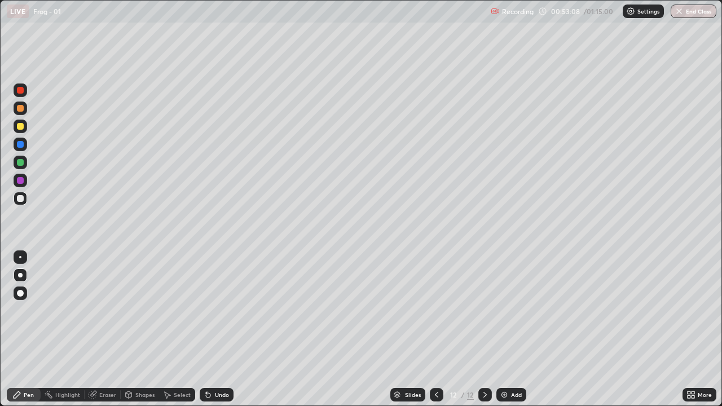
click at [508, 310] on div "Add" at bounding box center [512, 395] width 30 height 14
click at [21, 198] on div at bounding box center [20, 198] width 7 height 7
click at [112, 310] on div "Eraser" at bounding box center [107, 395] width 17 height 6
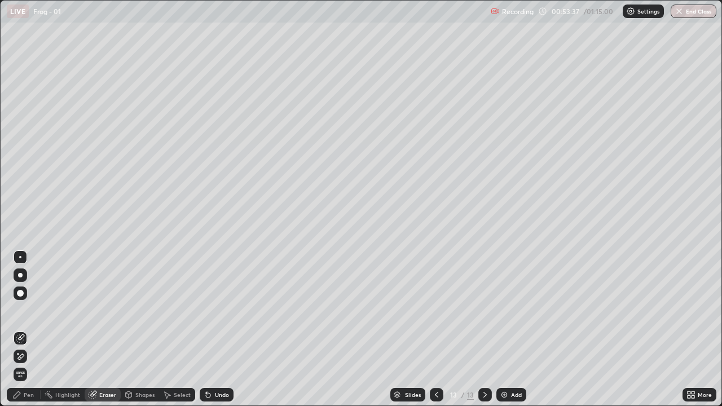
click at [28, 310] on div "Pen" at bounding box center [29, 395] width 10 height 6
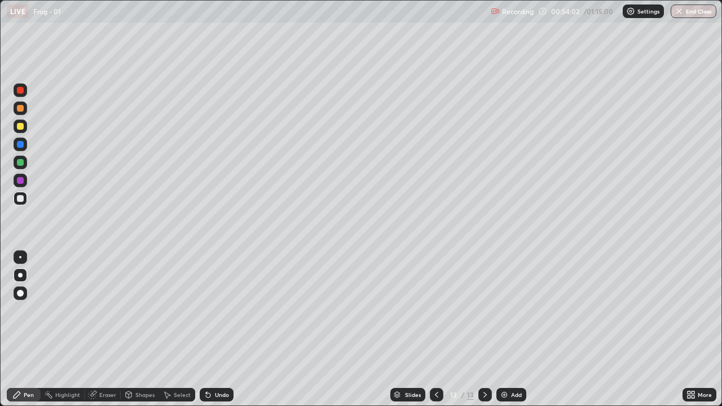
click at [15, 198] on div at bounding box center [21, 199] width 14 height 14
click at [20, 204] on div at bounding box center [21, 199] width 14 height 14
click at [221, 310] on div "Undo" at bounding box center [222, 395] width 14 height 6
click at [231, 310] on div "Undo" at bounding box center [217, 395] width 34 height 14
click at [230, 310] on div "Undo" at bounding box center [217, 395] width 34 height 14
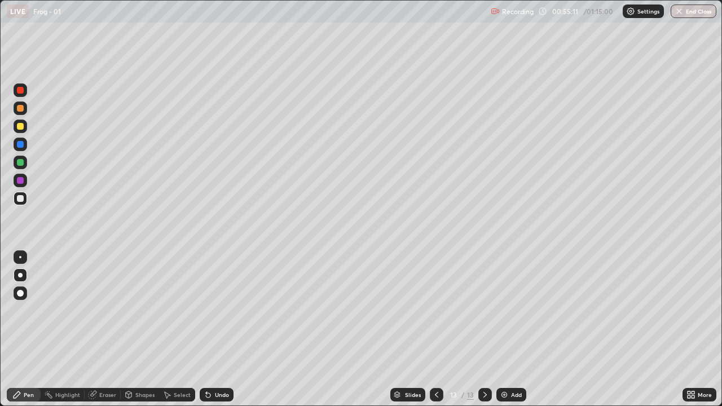
click at [231, 310] on div "Undo" at bounding box center [217, 395] width 34 height 14
click at [223, 310] on div "Undo" at bounding box center [217, 395] width 34 height 14
click at [24, 200] on div at bounding box center [21, 199] width 14 height 14
click at [481, 310] on icon at bounding box center [485, 394] width 9 height 9
click at [509, 310] on div "Add" at bounding box center [512, 395] width 30 height 14
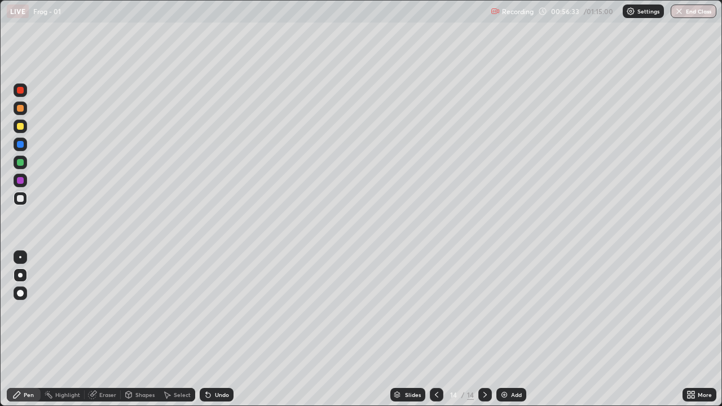
click at [21, 204] on div at bounding box center [21, 199] width 14 height 14
click at [217, 310] on div "Undo" at bounding box center [217, 395] width 34 height 14
click at [220, 310] on div "Undo" at bounding box center [217, 395] width 34 height 14
click at [222, 310] on div "Undo" at bounding box center [217, 395] width 34 height 14
click at [221, 310] on div "Undo" at bounding box center [222, 395] width 14 height 6
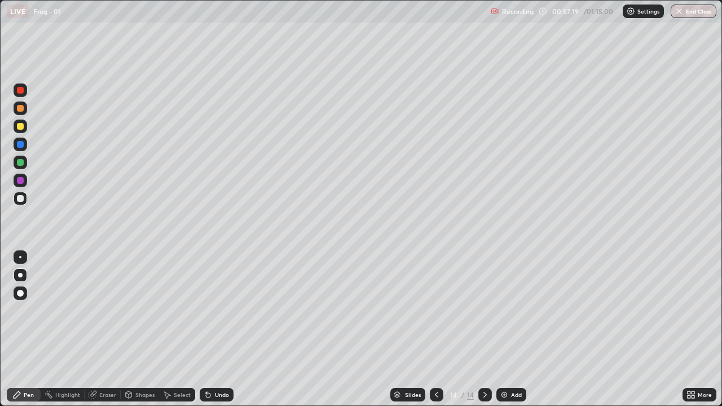
click at [24, 204] on div at bounding box center [21, 199] width 14 height 14
click at [217, 310] on div "Undo" at bounding box center [222, 395] width 14 height 6
click at [218, 310] on div "Undo" at bounding box center [222, 395] width 14 height 6
click at [21, 111] on div at bounding box center [20, 108] width 7 height 7
click at [21, 196] on div at bounding box center [20, 198] width 7 height 7
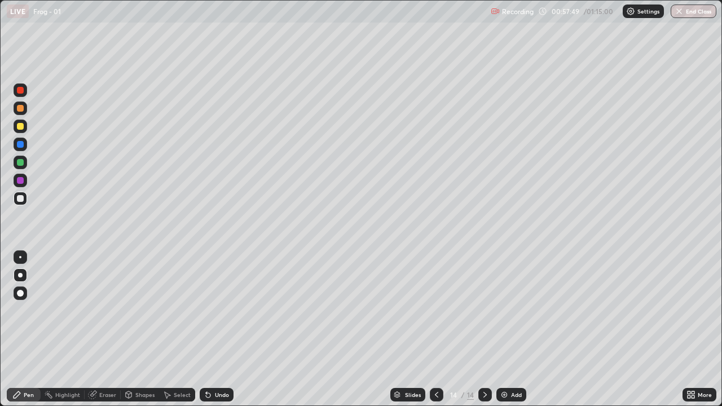
click at [21, 199] on div at bounding box center [20, 198] width 7 height 7
click at [24, 205] on div at bounding box center [21, 199] width 14 height 14
click at [20, 197] on div at bounding box center [20, 198] width 7 height 7
click at [512, 310] on div "Add" at bounding box center [516, 395] width 11 height 6
click at [18, 198] on div at bounding box center [20, 198] width 7 height 7
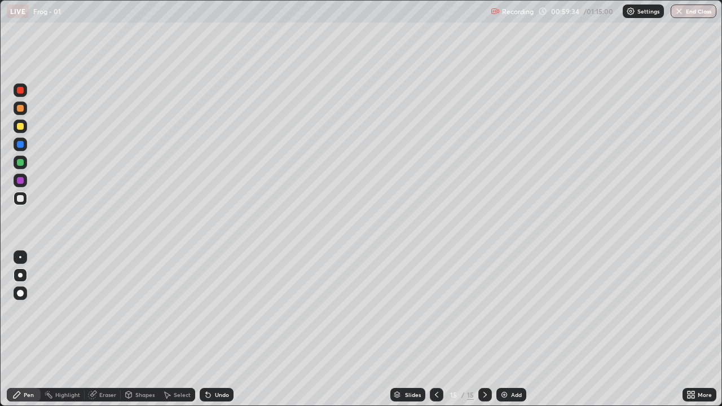
click at [19, 126] on div at bounding box center [20, 126] width 7 height 7
click at [218, 310] on div "Undo" at bounding box center [217, 395] width 34 height 14
click at [18, 199] on div at bounding box center [20, 198] width 7 height 7
click at [17, 200] on div at bounding box center [20, 198] width 7 height 7
click at [16, 199] on div at bounding box center [21, 199] width 14 height 14
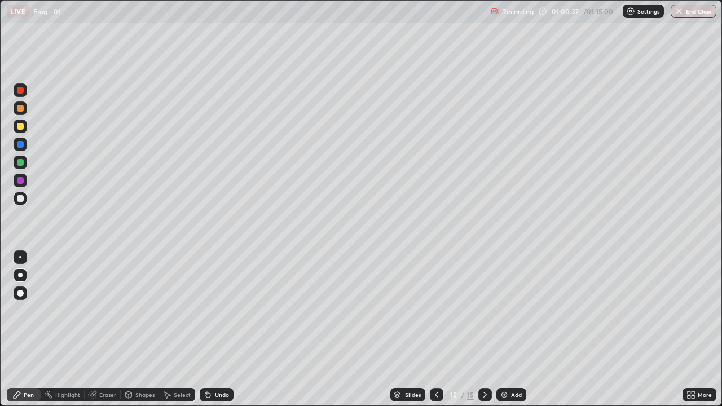
click at [21, 201] on div at bounding box center [20, 198] width 7 height 7
click at [19, 201] on div at bounding box center [20, 198] width 7 height 7
click at [22, 201] on div at bounding box center [20, 198] width 7 height 7
click at [21, 201] on div at bounding box center [20, 198] width 7 height 7
click at [221, 310] on div "Undo" at bounding box center [222, 395] width 14 height 6
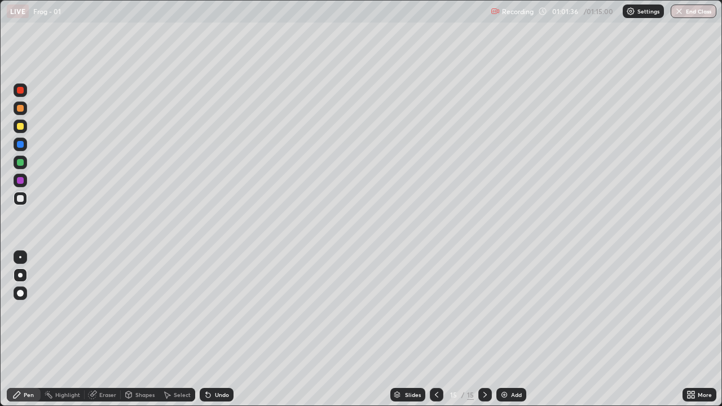
click at [20, 199] on div at bounding box center [20, 198] width 7 height 7
click at [21, 199] on div at bounding box center [20, 198] width 7 height 7
click at [104, 310] on div "Eraser" at bounding box center [107, 395] width 17 height 6
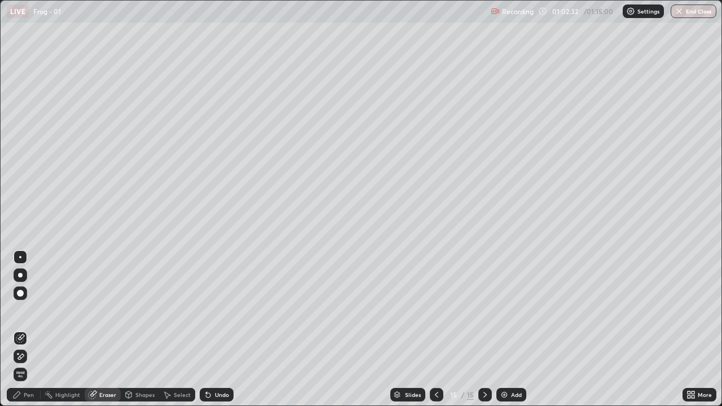
click at [694, 310] on icon at bounding box center [693, 393] width 3 height 3
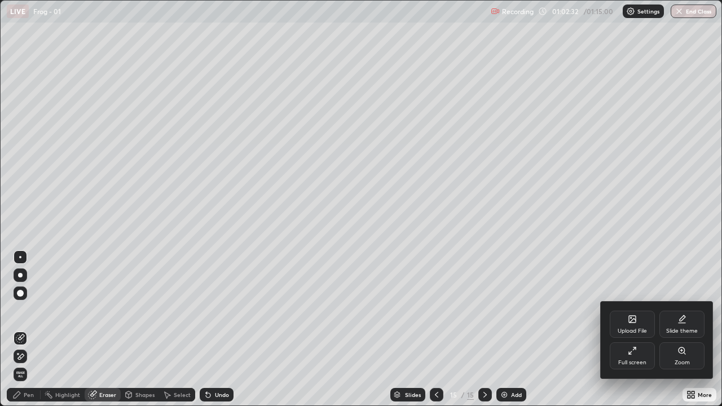
click at [630, 310] on icon at bounding box center [632, 350] width 9 height 9
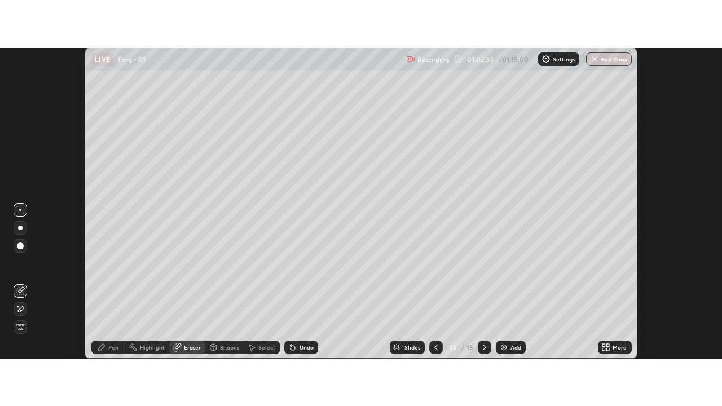
scroll to position [56119, 55708]
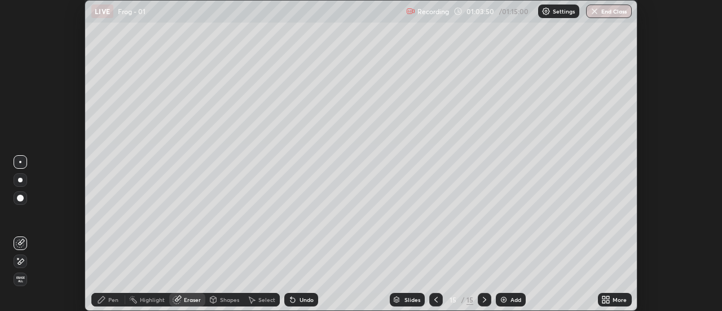
click at [604, 301] on icon at bounding box center [604, 301] width 3 height 3
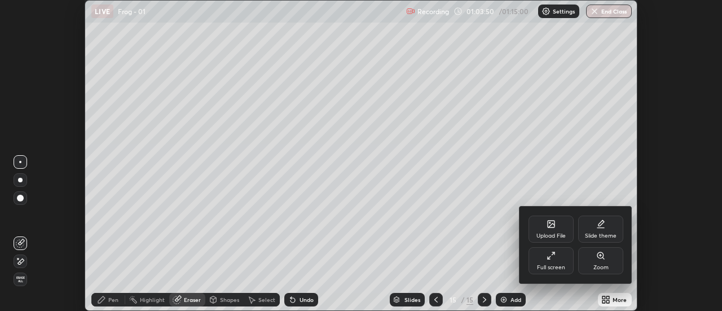
click at [552, 267] on div "Full screen" at bounding box center [551, 268] width 28 height 6
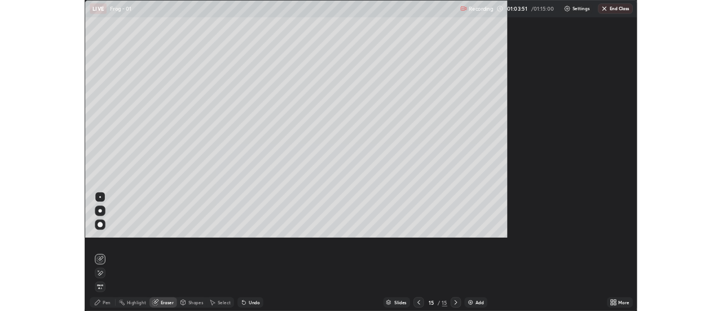
scroll to position [406, 722]
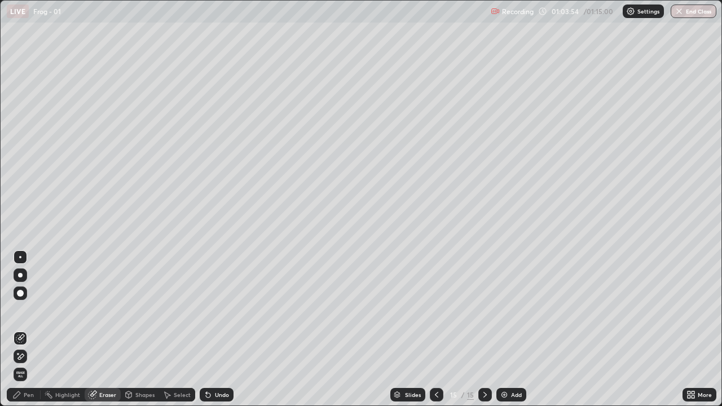
click at [29, 310] on div "Pen" at bounding box center [29, 395] width 10 height 6
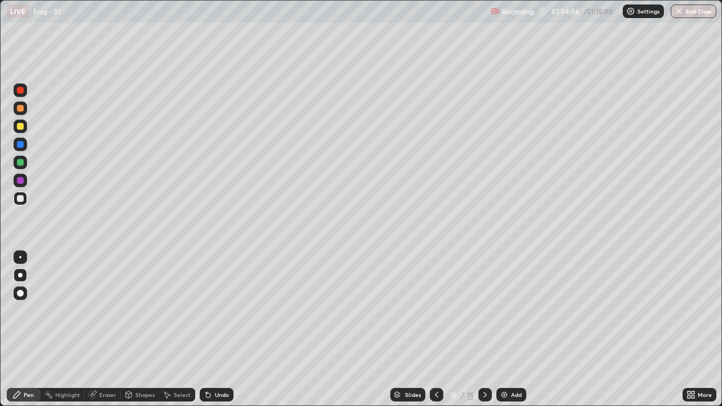
click at [25, 204] on div at bounding box center [21, 199] width 14 height 14
click at [689, 310] on icon at bounding box center [689, 393] width 3 height 3
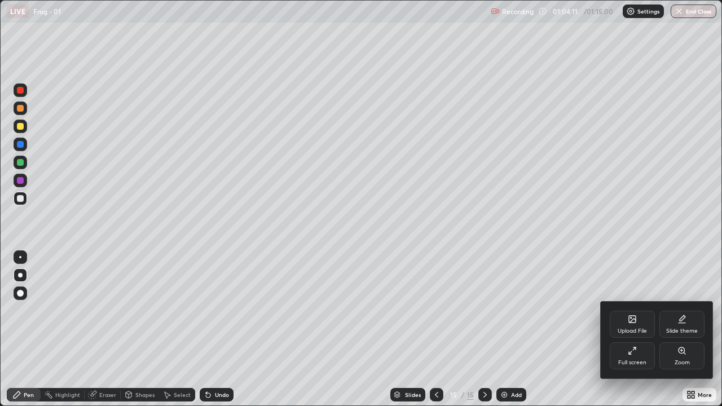
click at [629, 310] on icon at bounding box center [632, 350] width 9 height 9
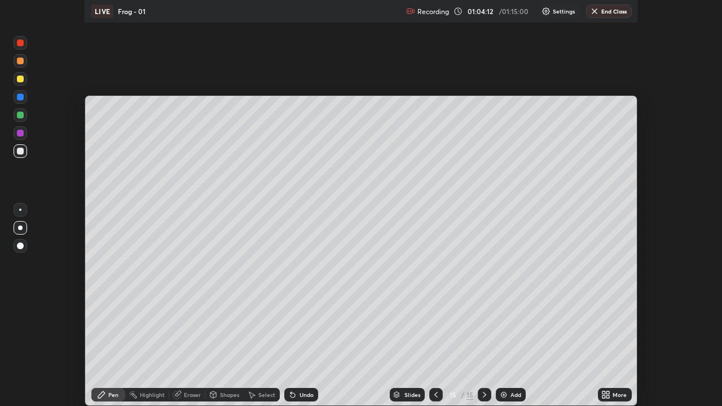
scroll to position [56119, 55708]
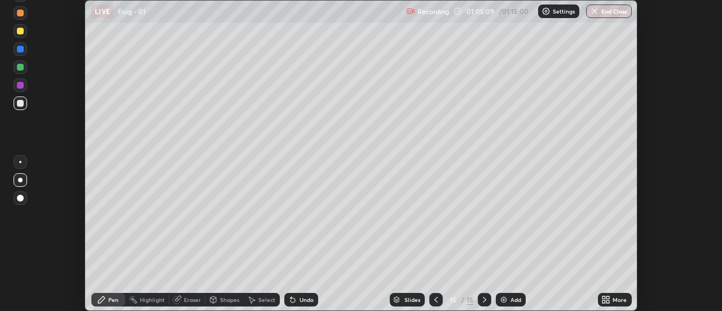
click at [604, 297] on icon at bounding box center [604, 297] width 3 height 3
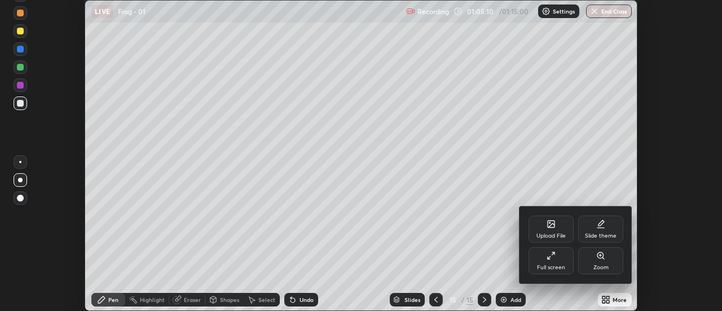
click at [550, 266] on div "Full screen" at bounding box center [551, 268] width 28 height 6
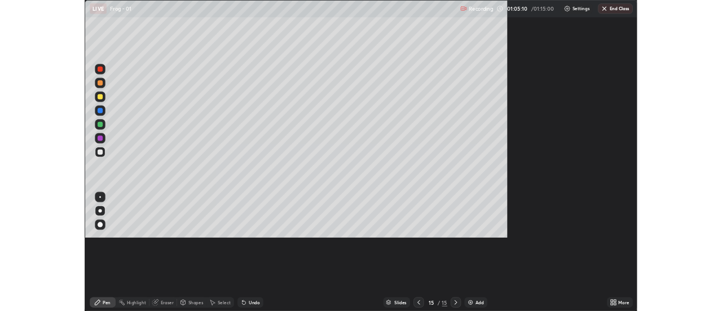
scroll to position [406, 722]
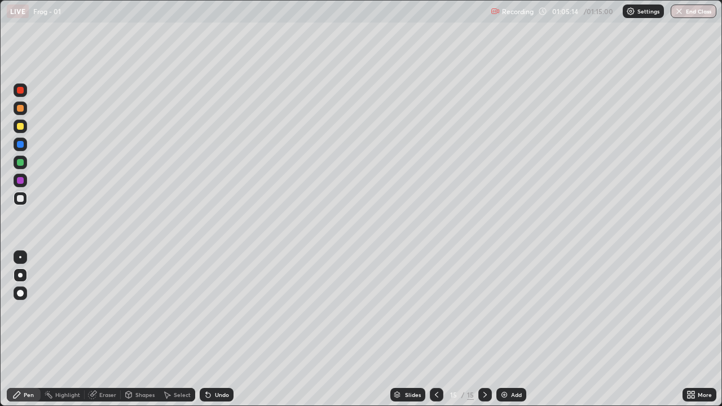
click at [691, 310] on icon at bounding box center [691, 394] width 9 height 9
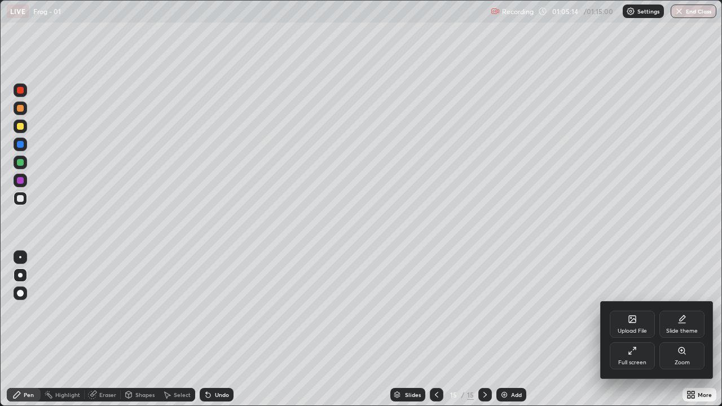
click at [629, 310] on icon at bounding box center [632, 350] width 9 height 9
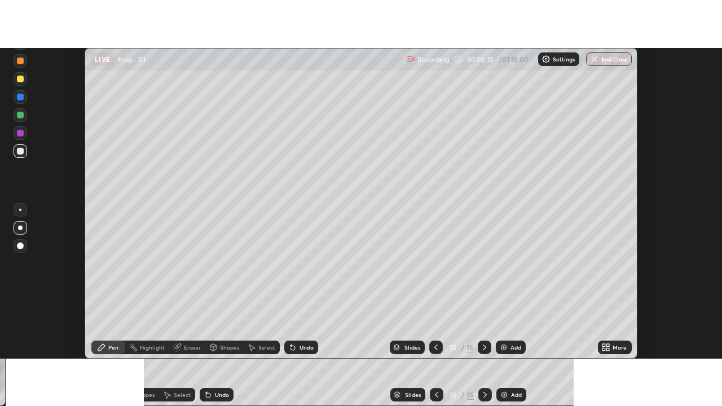
scroll to position [56119, 55708]
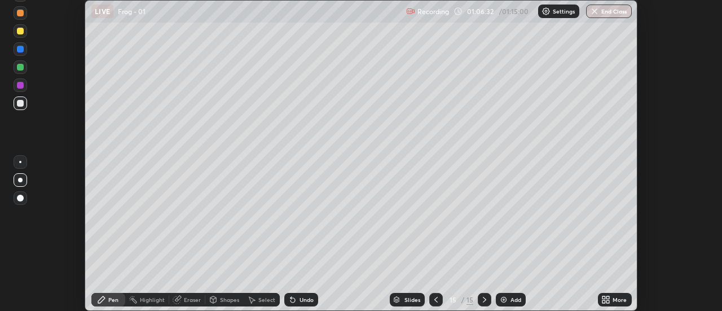
click at [603, 300] on icon at bounding box center [604, 301] width 3 height 3
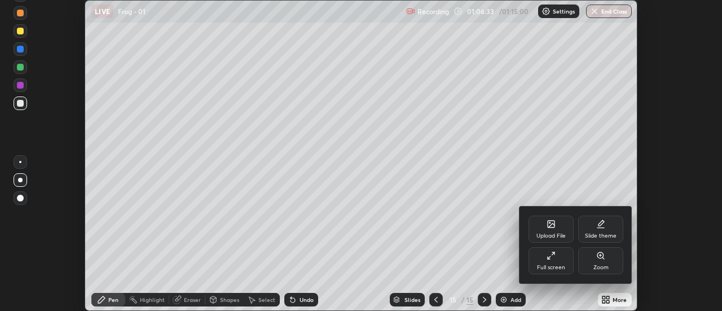
click at [542, 267] on div "Full screen" at bounding box center [551, 268] width 28 height 6
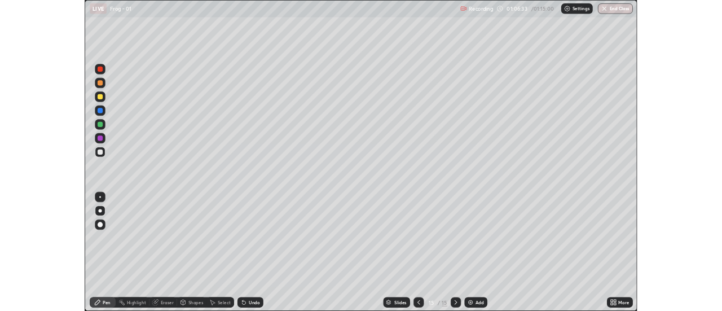
scroll to position [406, 722]
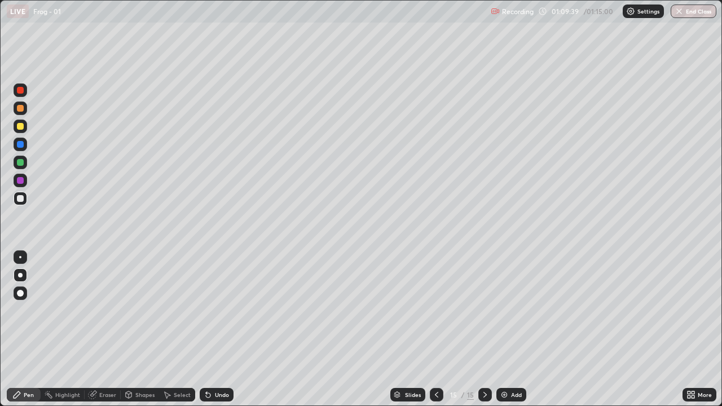
click at [700, 12] on button "End Class" at bounding box center [694, 12] width 46 height 14
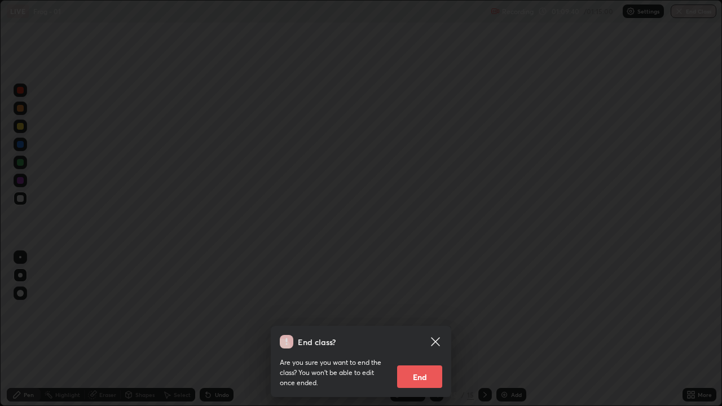
click at [432, 310] on button "End" at bounding box center [419, 377] width 45 height 23
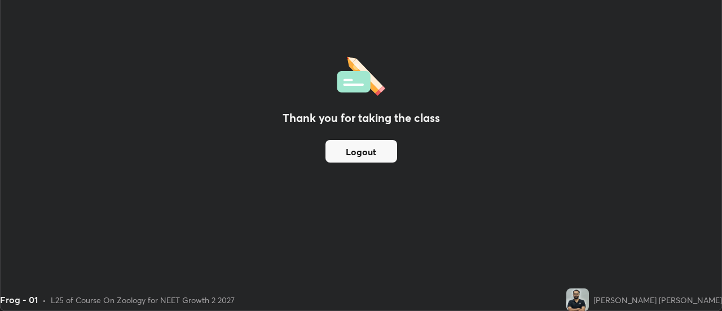
scroll to position [56119, 55708]
